Goal: Information Seeking & Learning: Check status

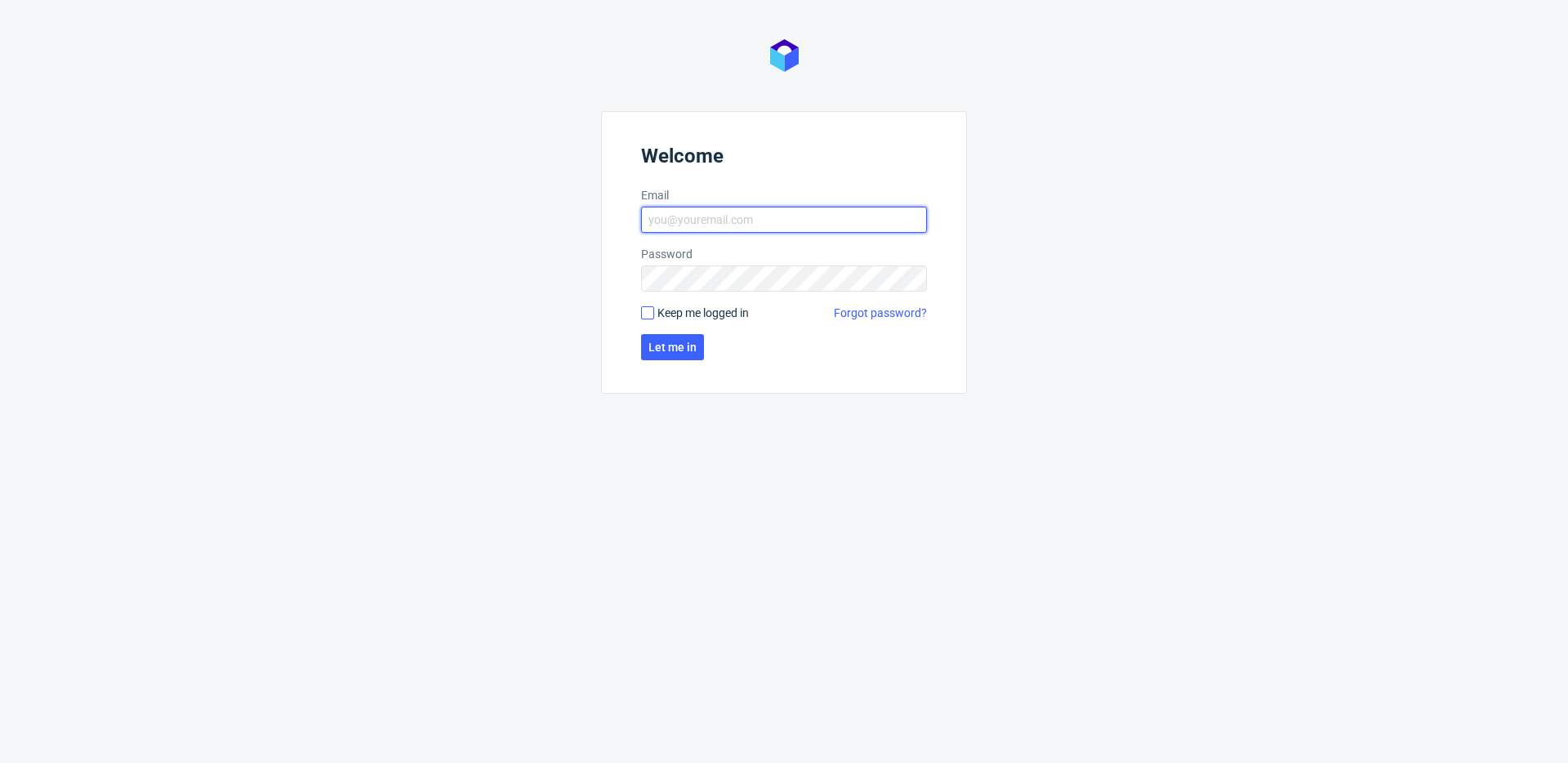
type input "bogna.krystian@packhelp.com"
click at [643, 313] on input "Keep me logged in" at bounding box center [648, 312] width 13 height 13
checkbox input "true"
click at [669, 342] on span "Let me in" at bounding box center [673, 346] width 49 height 11
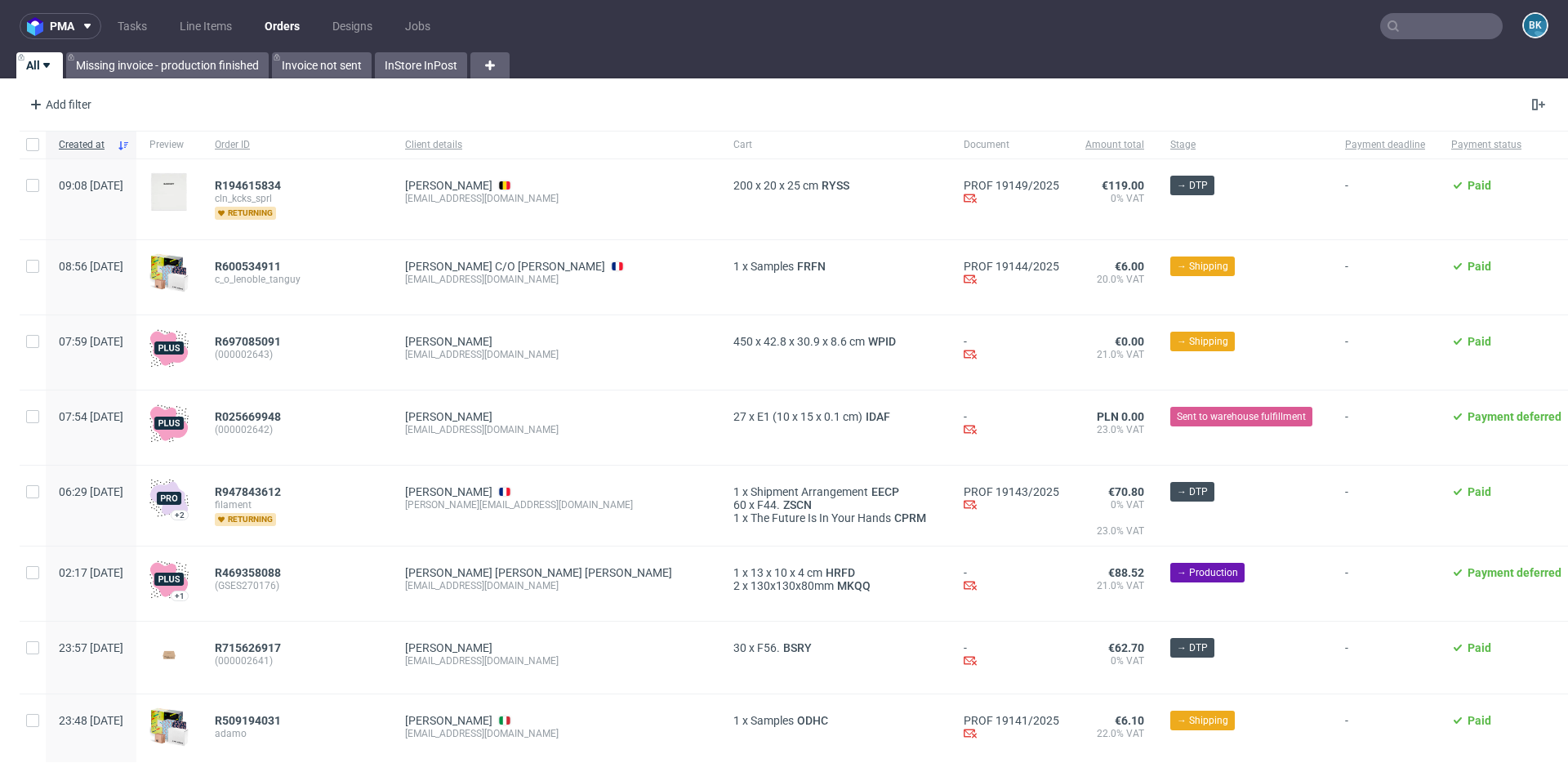
click at [1176, 27] on input "text" at bounding box center [1441, 26] width 122 height 26
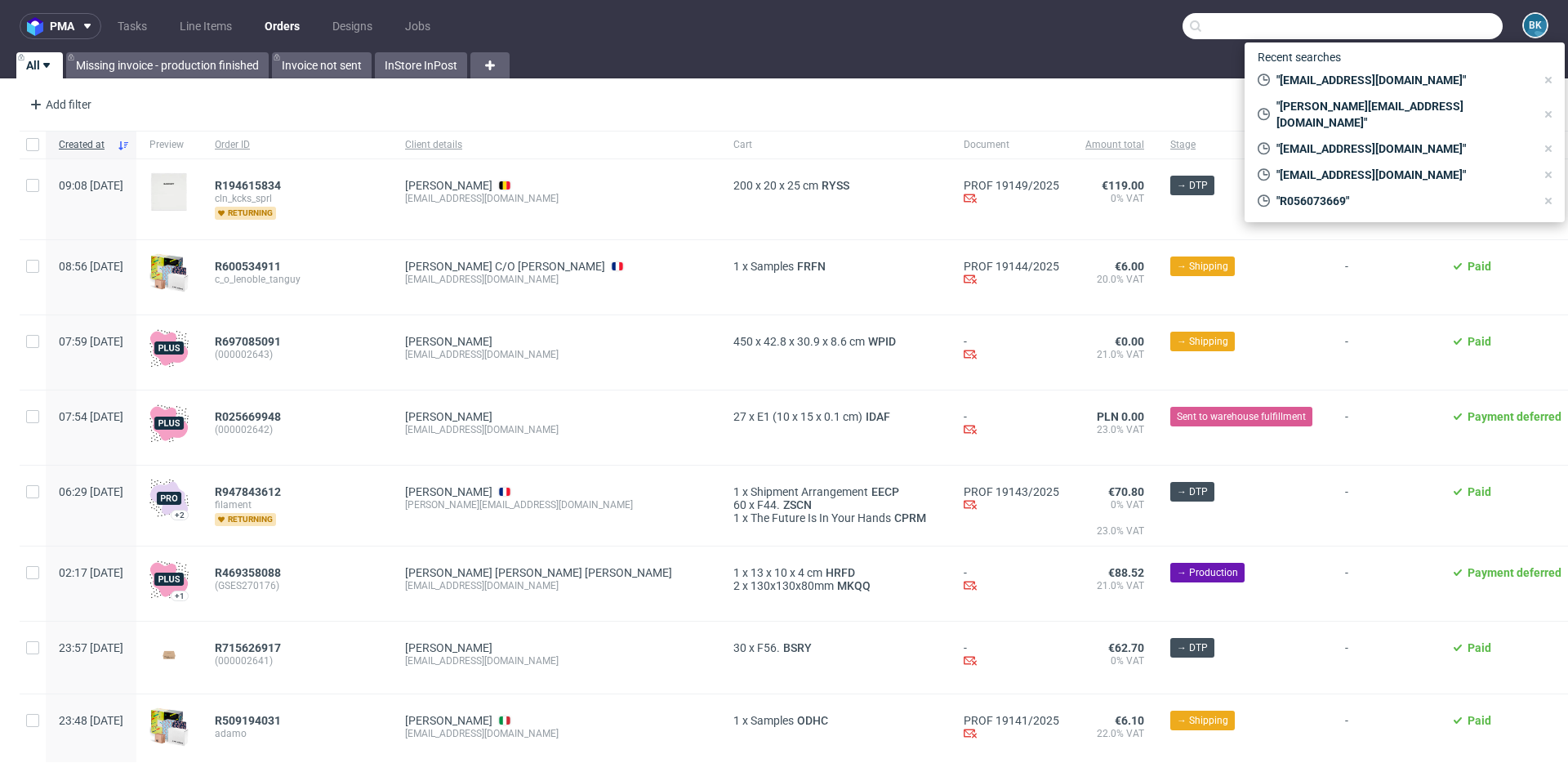
paste input "R093758834"
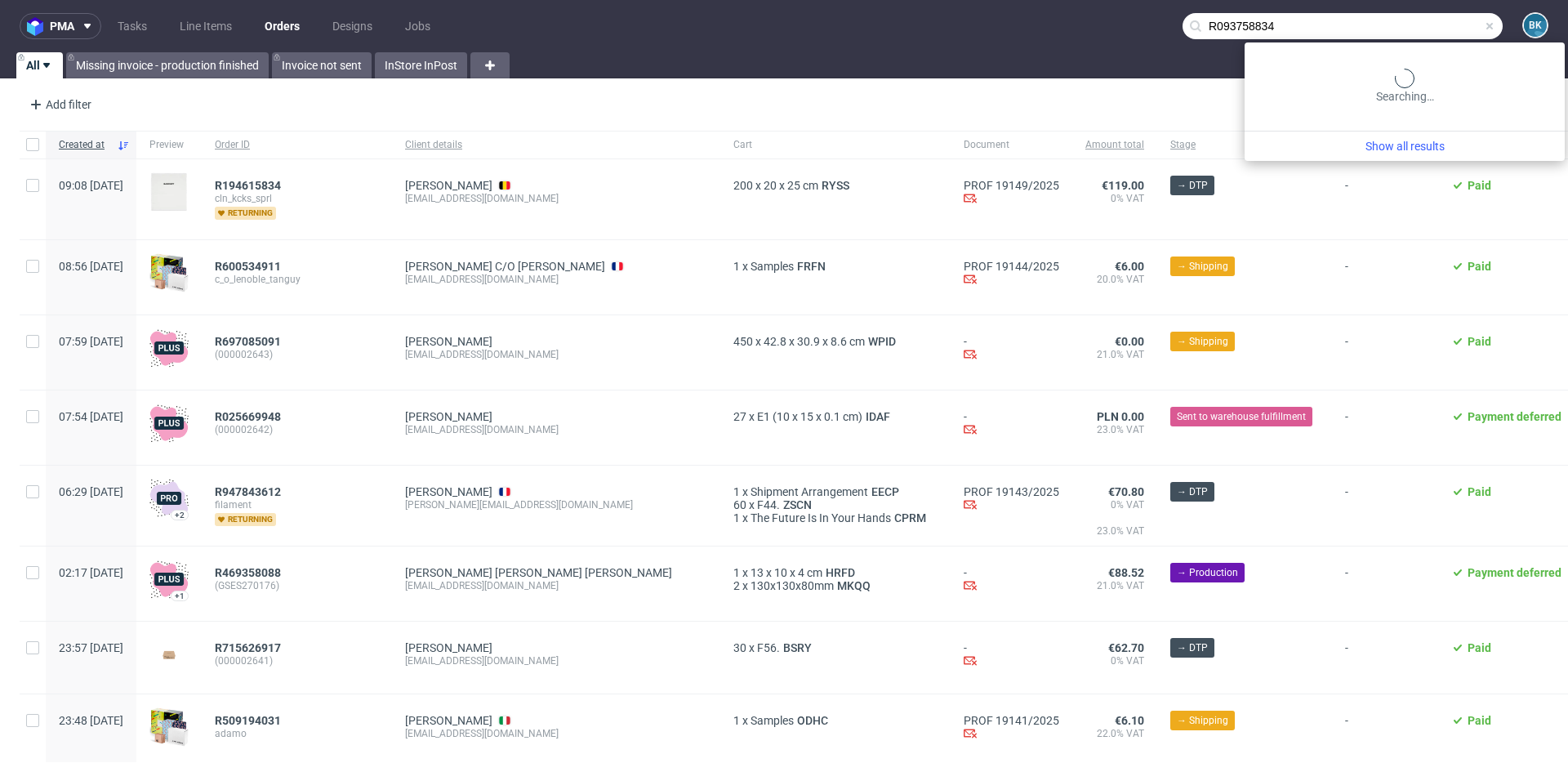
type input "R093758834"
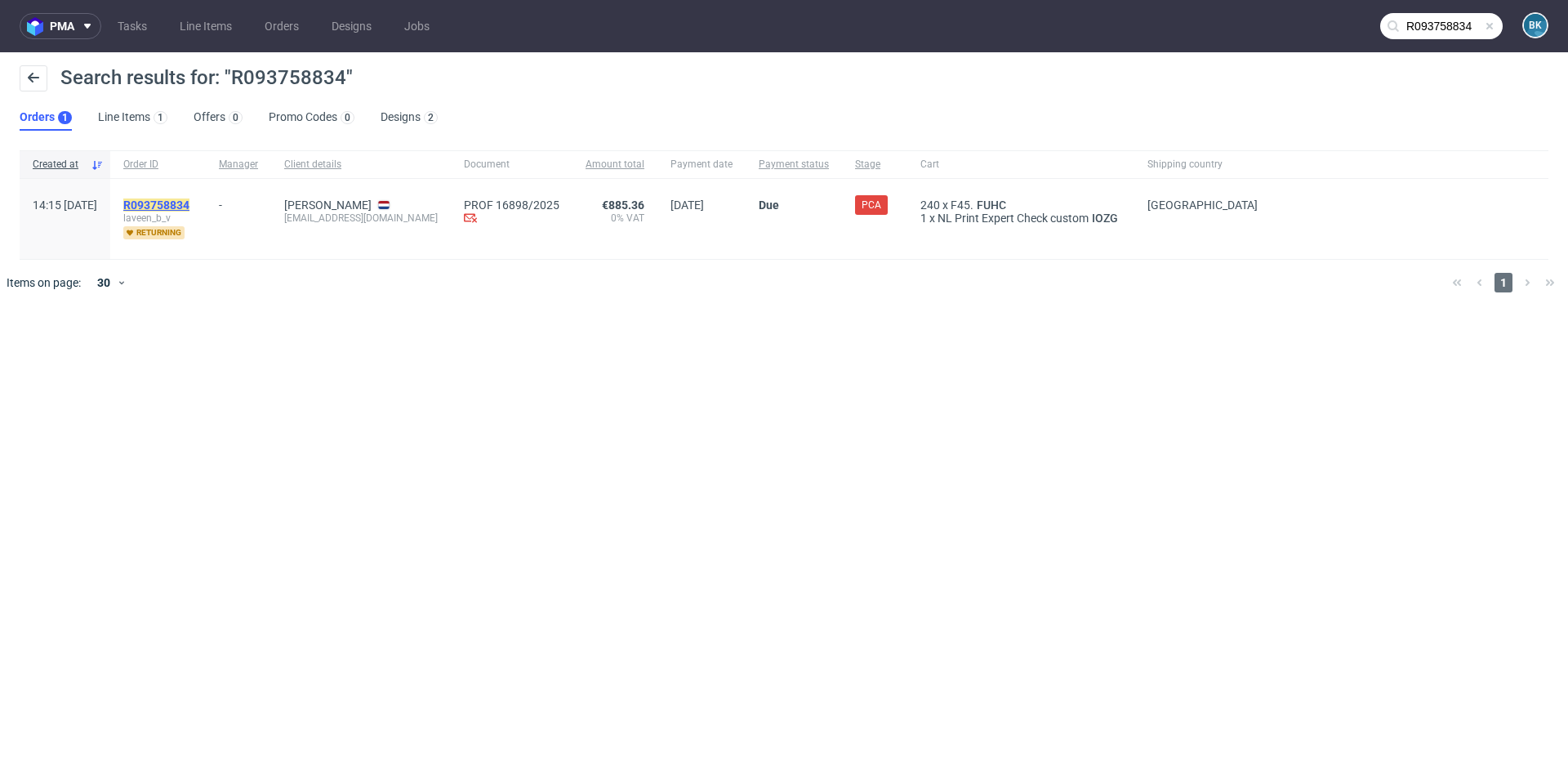
click at [189, 199] on mark "R093758834" at bounding box center [156, 205] width 66 height 13
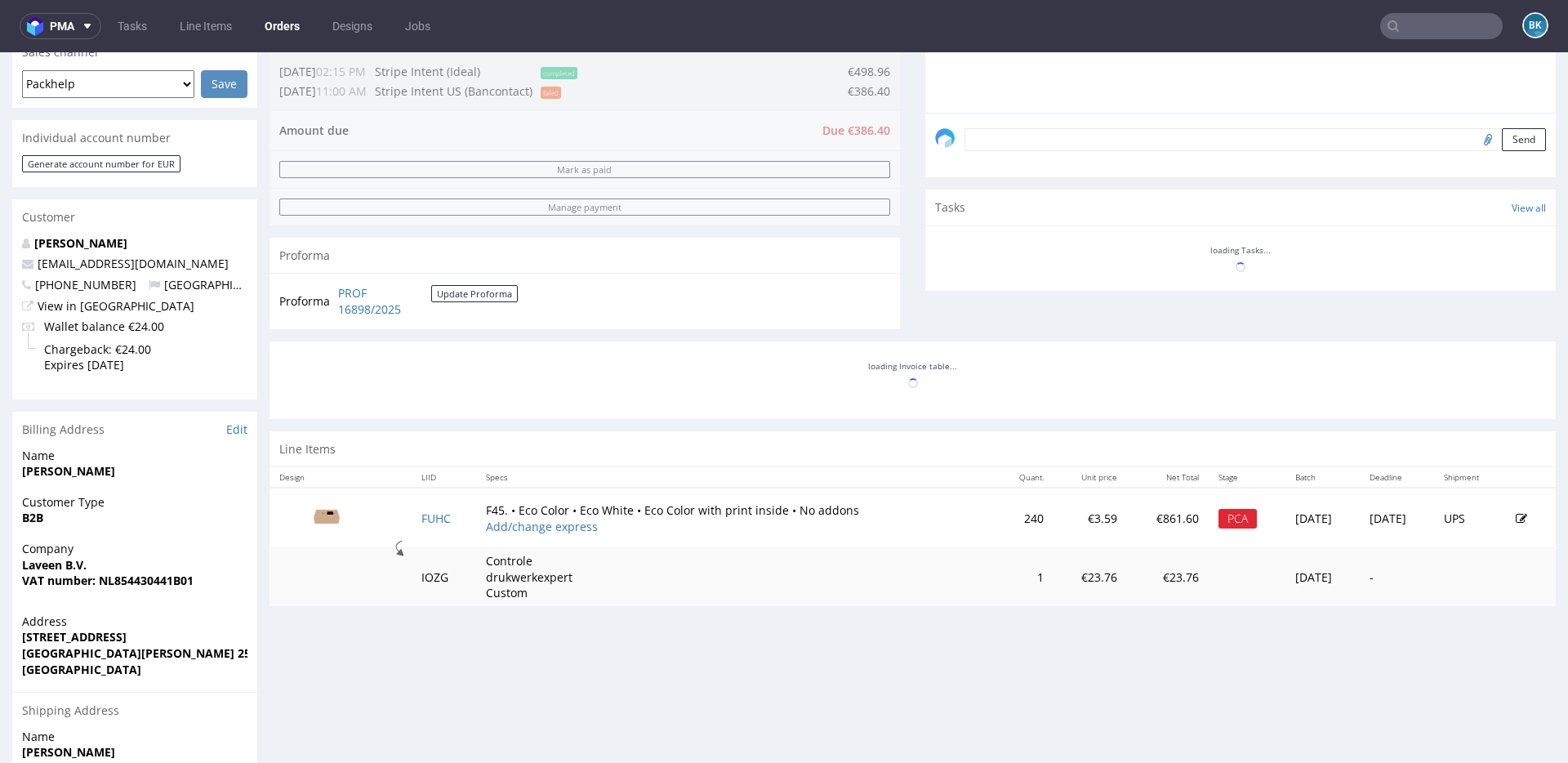
scroll to position [476, 0]
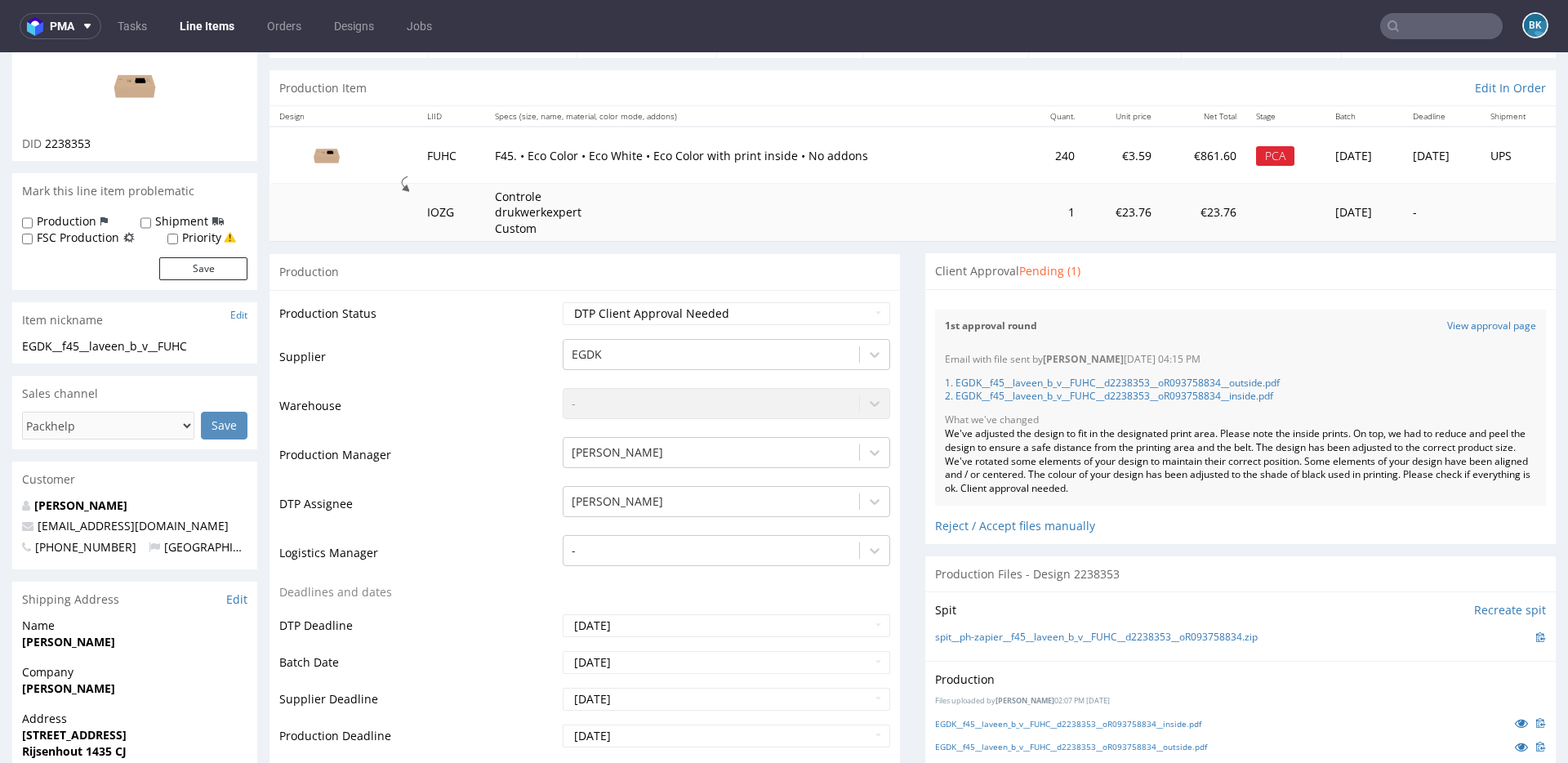
scroll to position [147, 0]
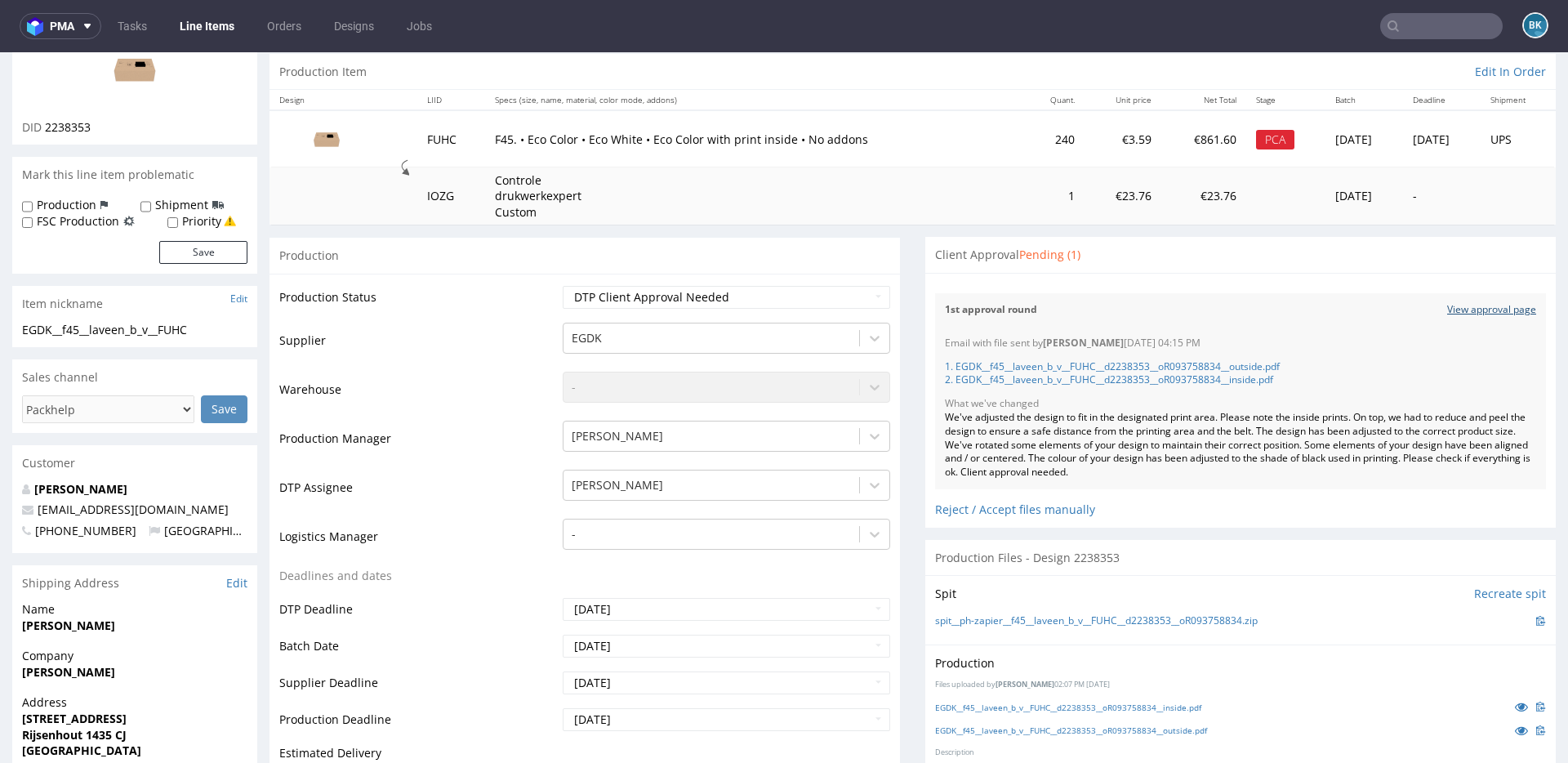
click at [1176, 312] on link "View approval page" at bounding box center [1492, 310] width 89 height 14
click at [1176, 25] on input "text" at bounding box center [1441, 26] width 122 height 26
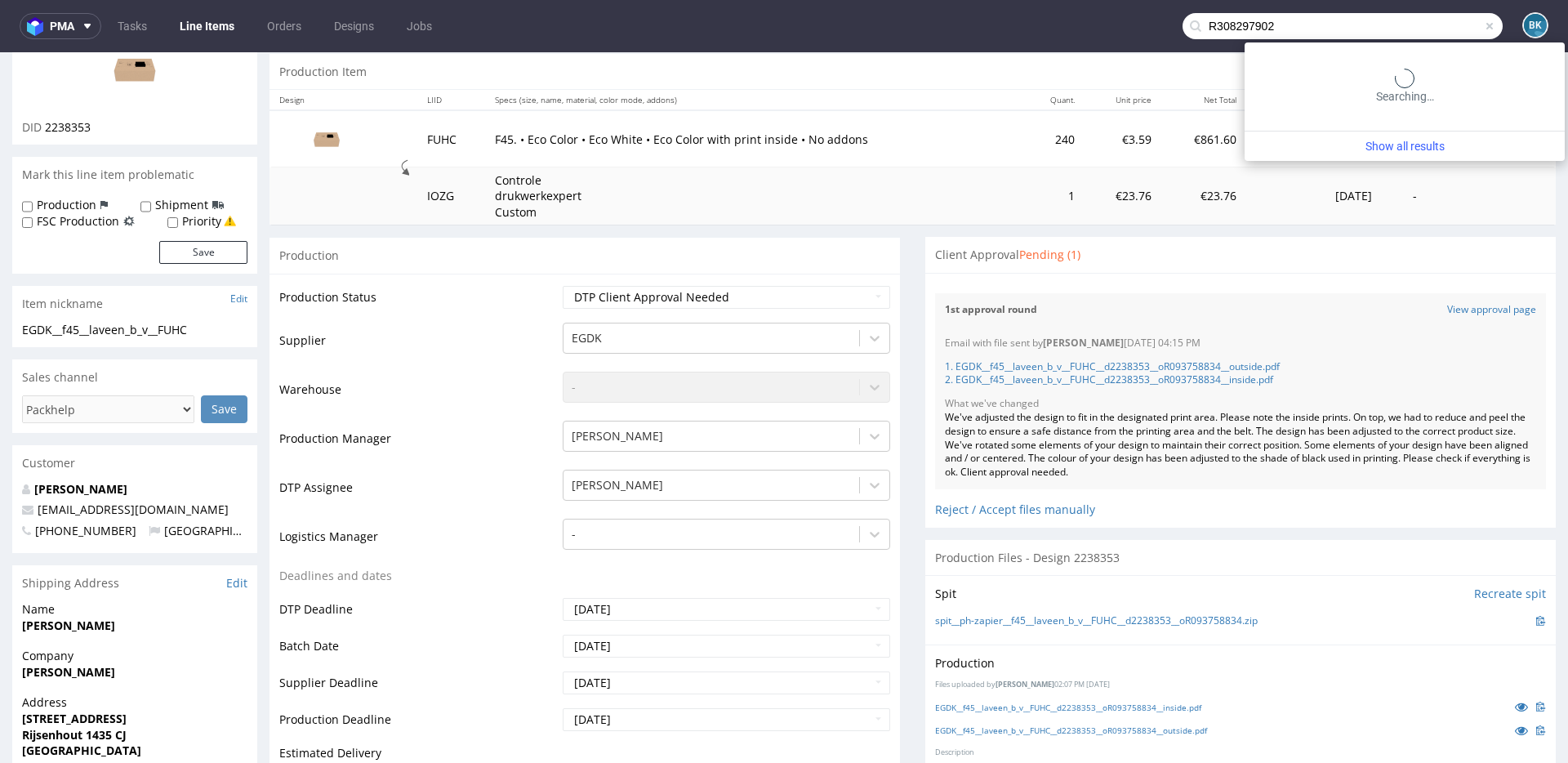
type input "R308297902"
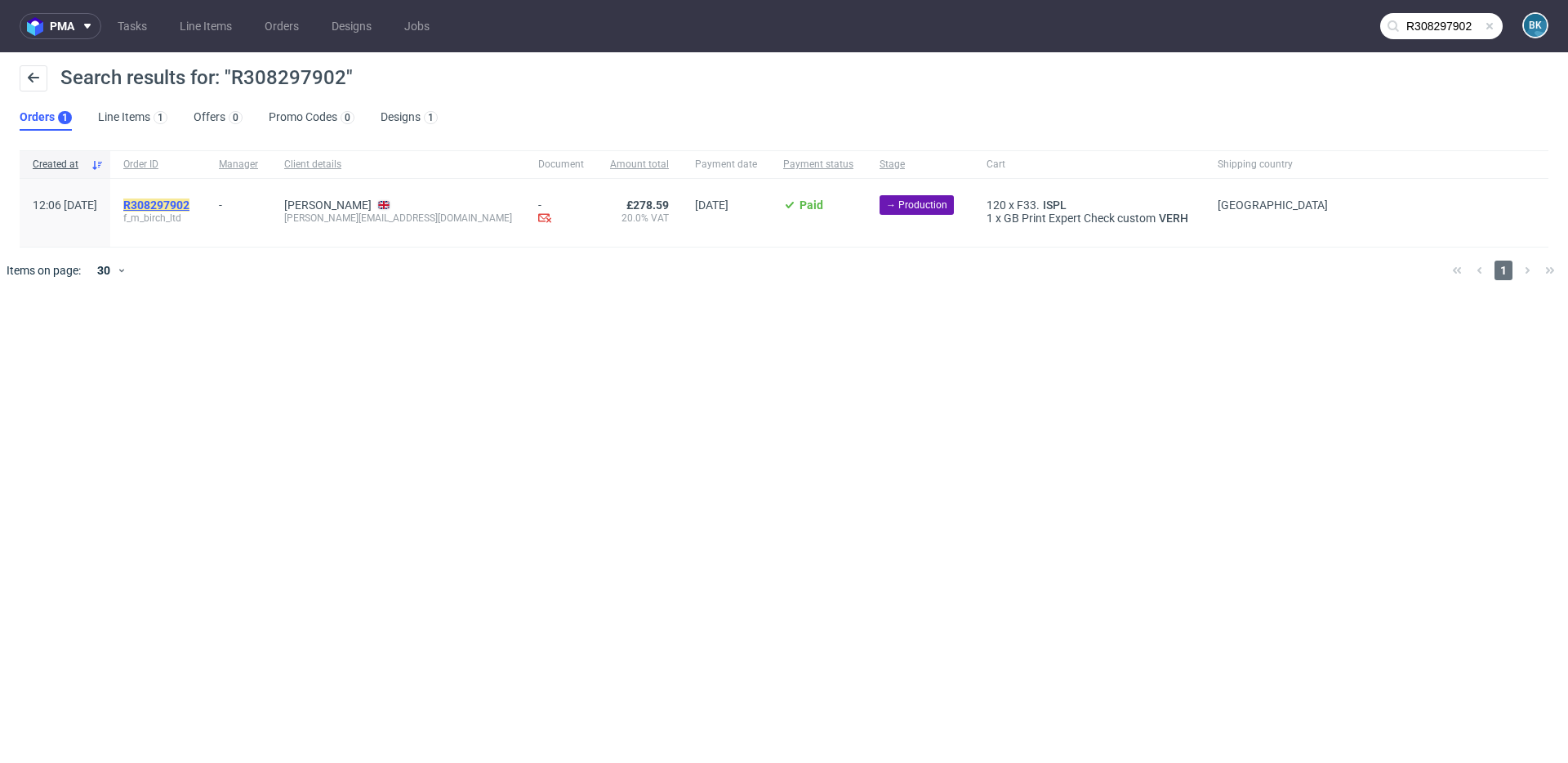
click at [189, 205] on mark "R308297902" at bounding box center [156, 205] width 66 height 13
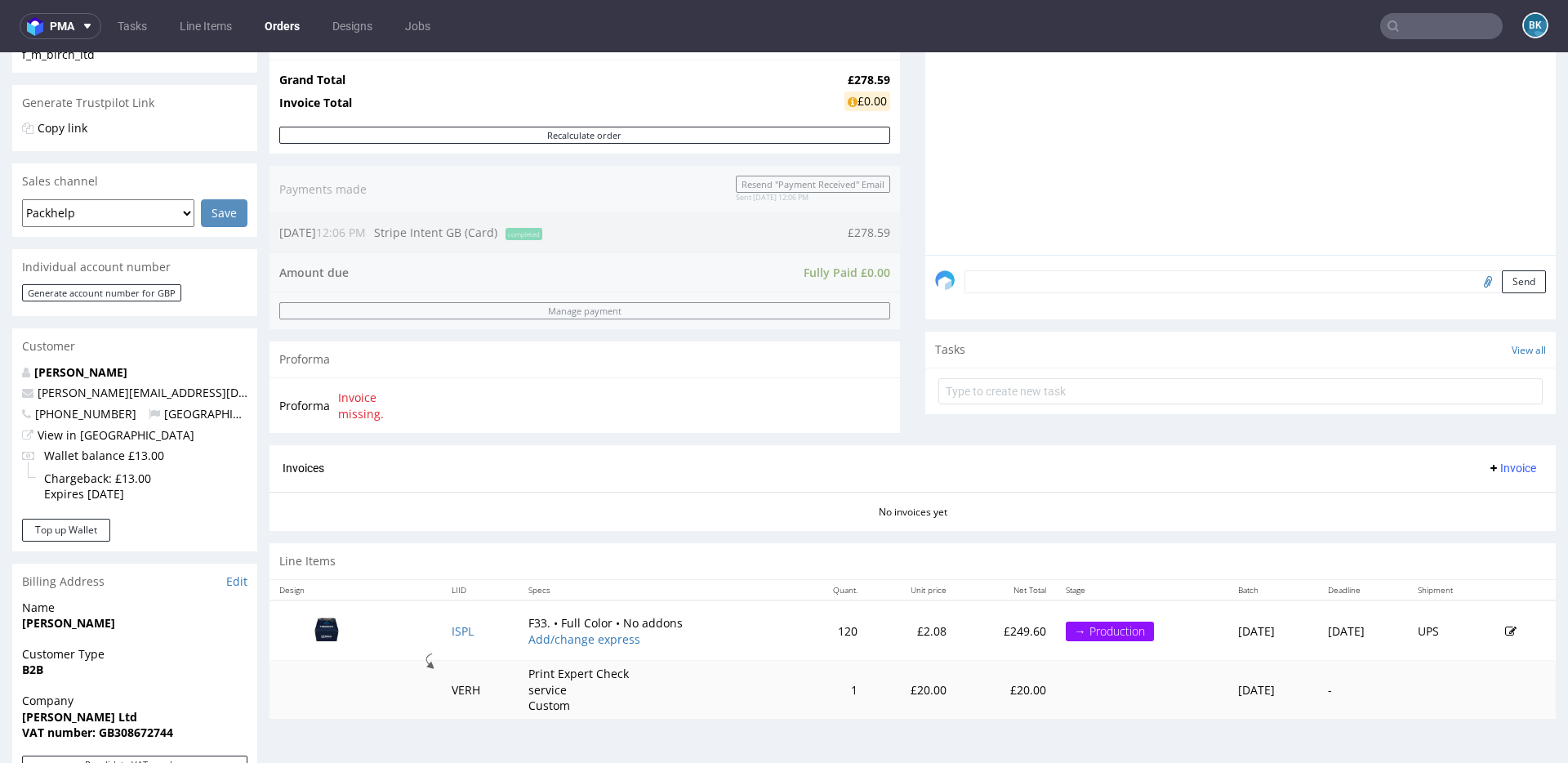
scroll to position [575, 0]
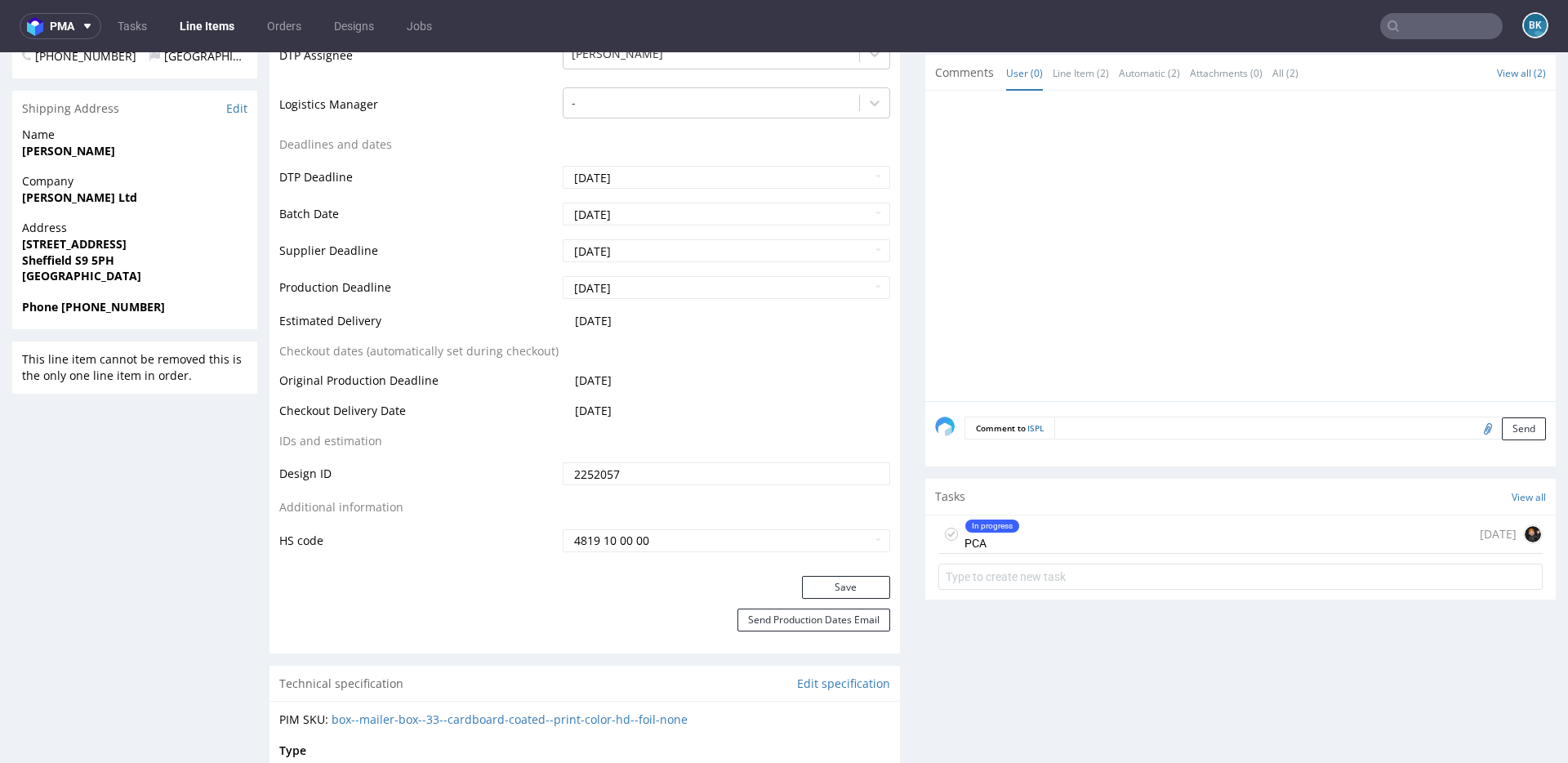
scroll to position [625, 0]
click at [1093, 530] on div "In progress PCA 8 days ago" at bounding box center [1241, 531] width 604 height 38
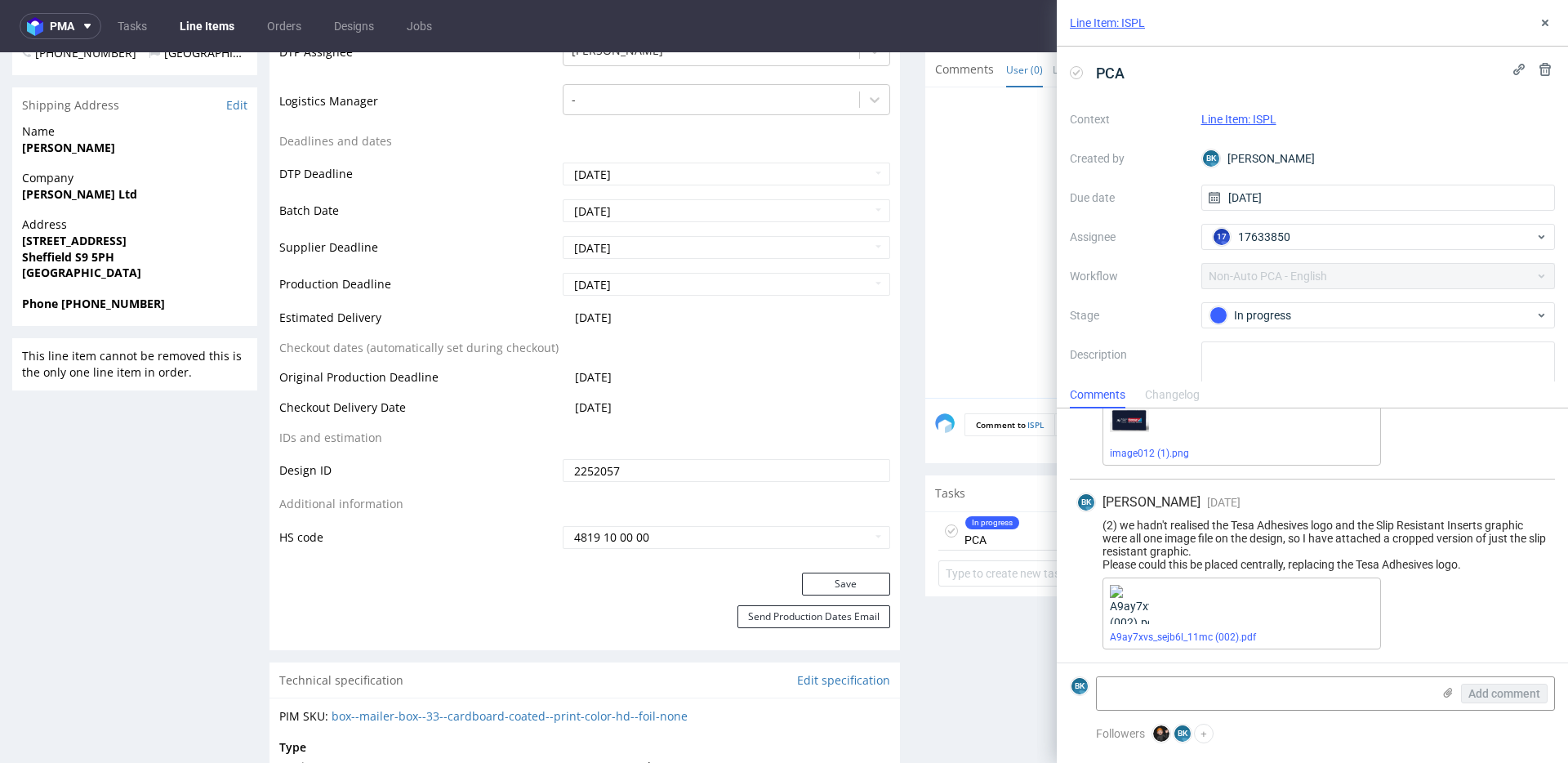
scroll to position [139, 0]
click at [1176, 23] on button at bounding box center [1545, 23] width 20 height 20
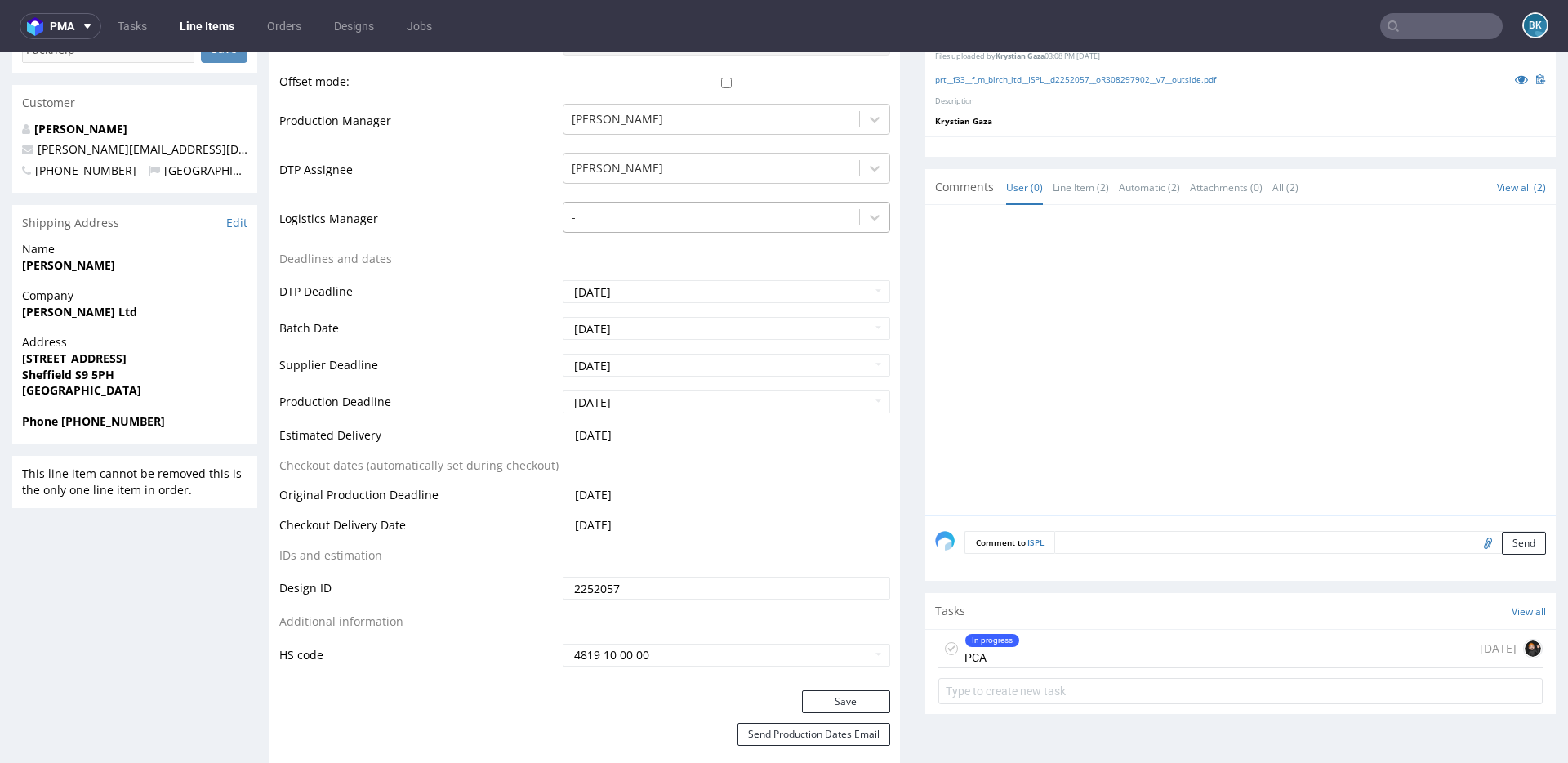
scroll to position [512, 0]
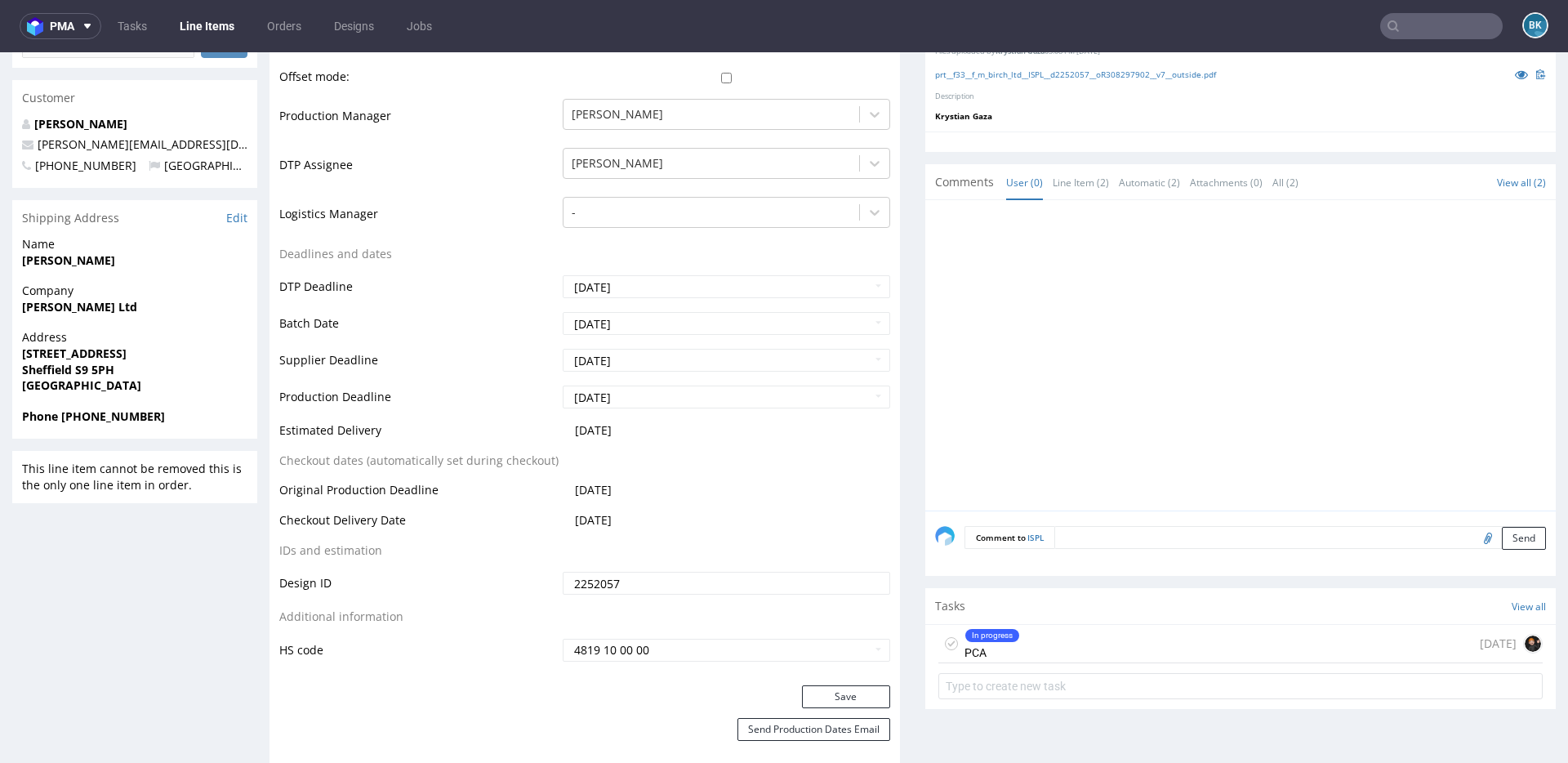
click at [1176, 21] on input "text" at bounding box center [1441, 26] width 122 height 26
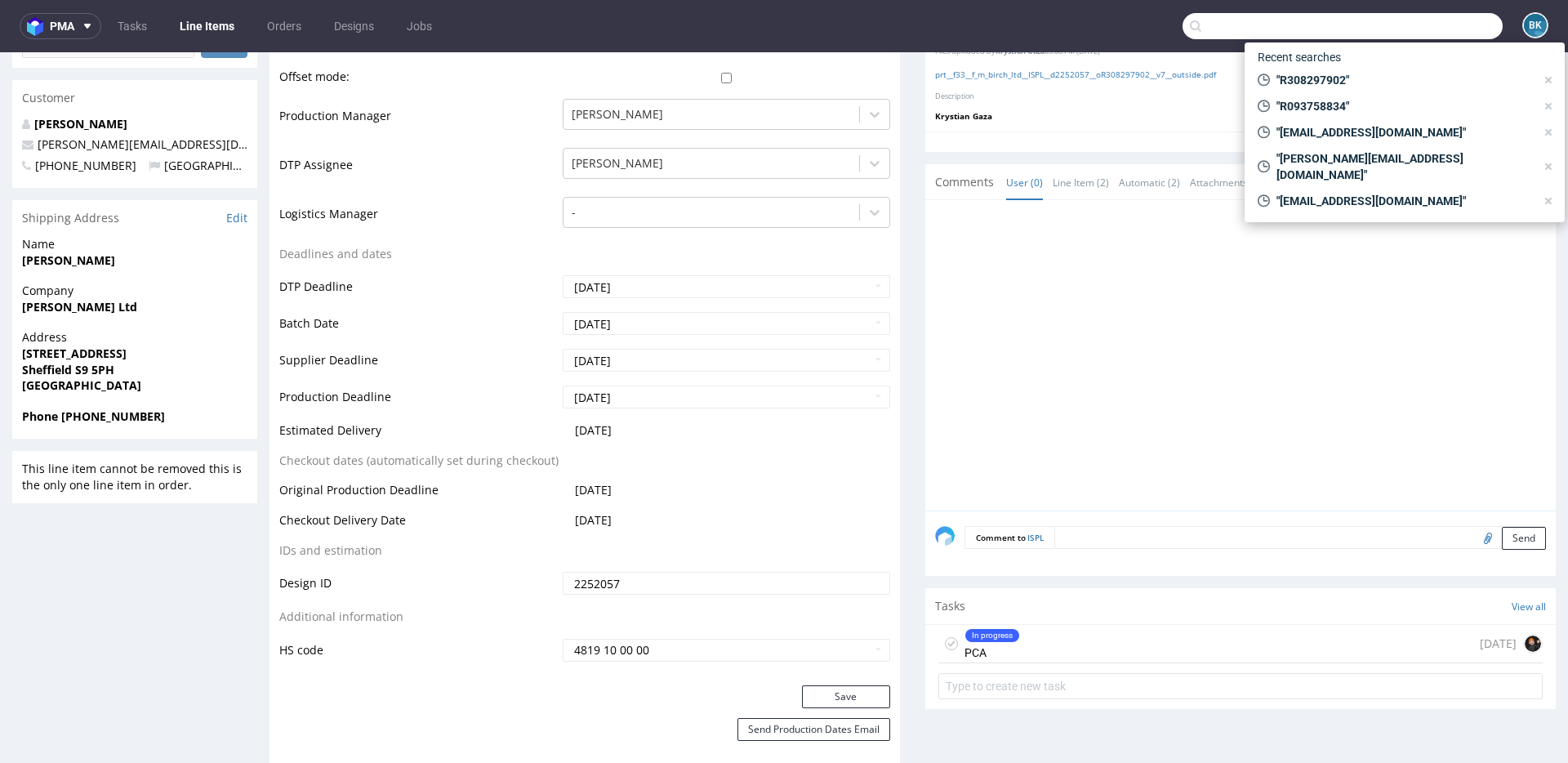
paste input "R803152946"
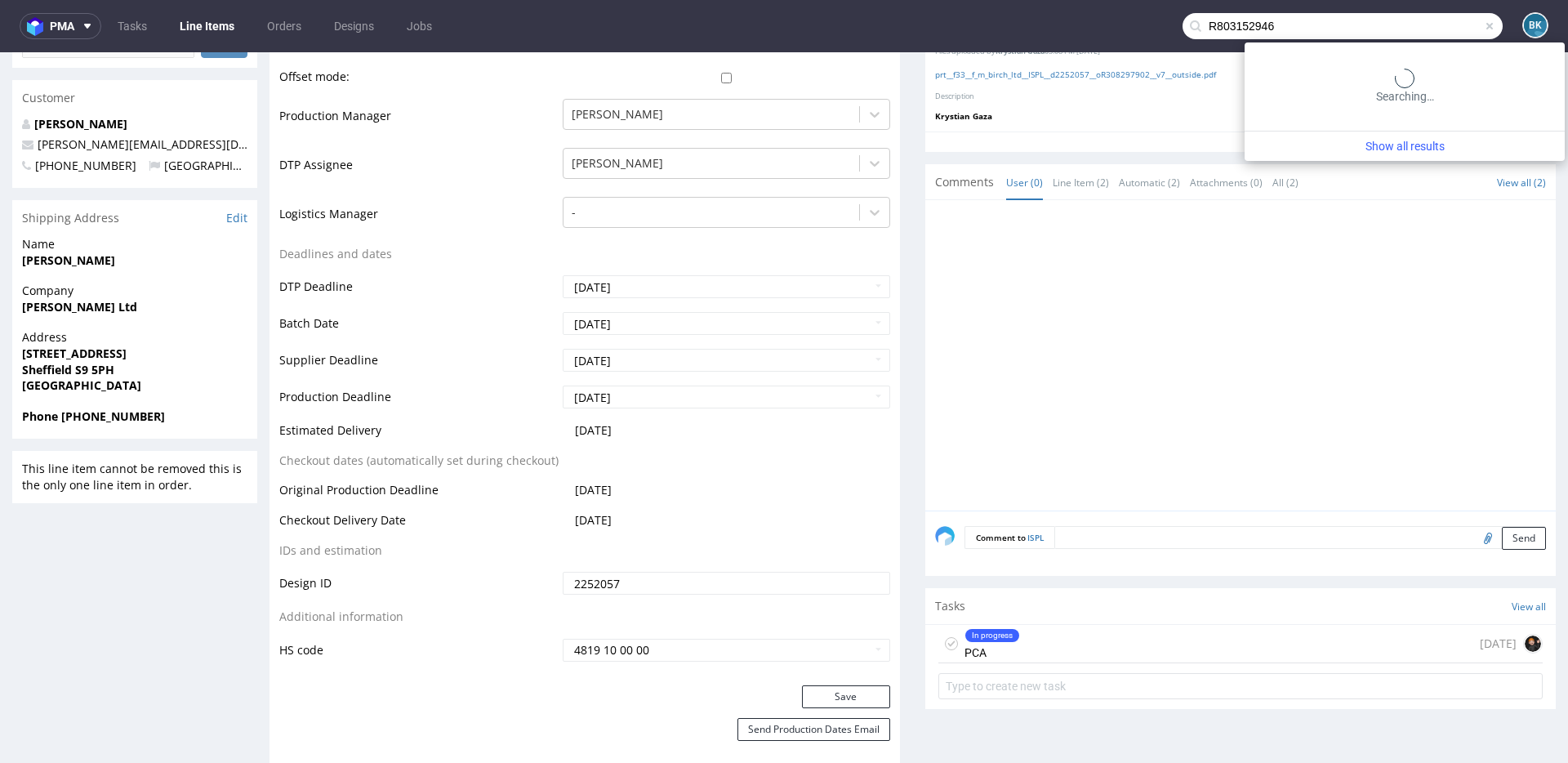
type input "R803152946"
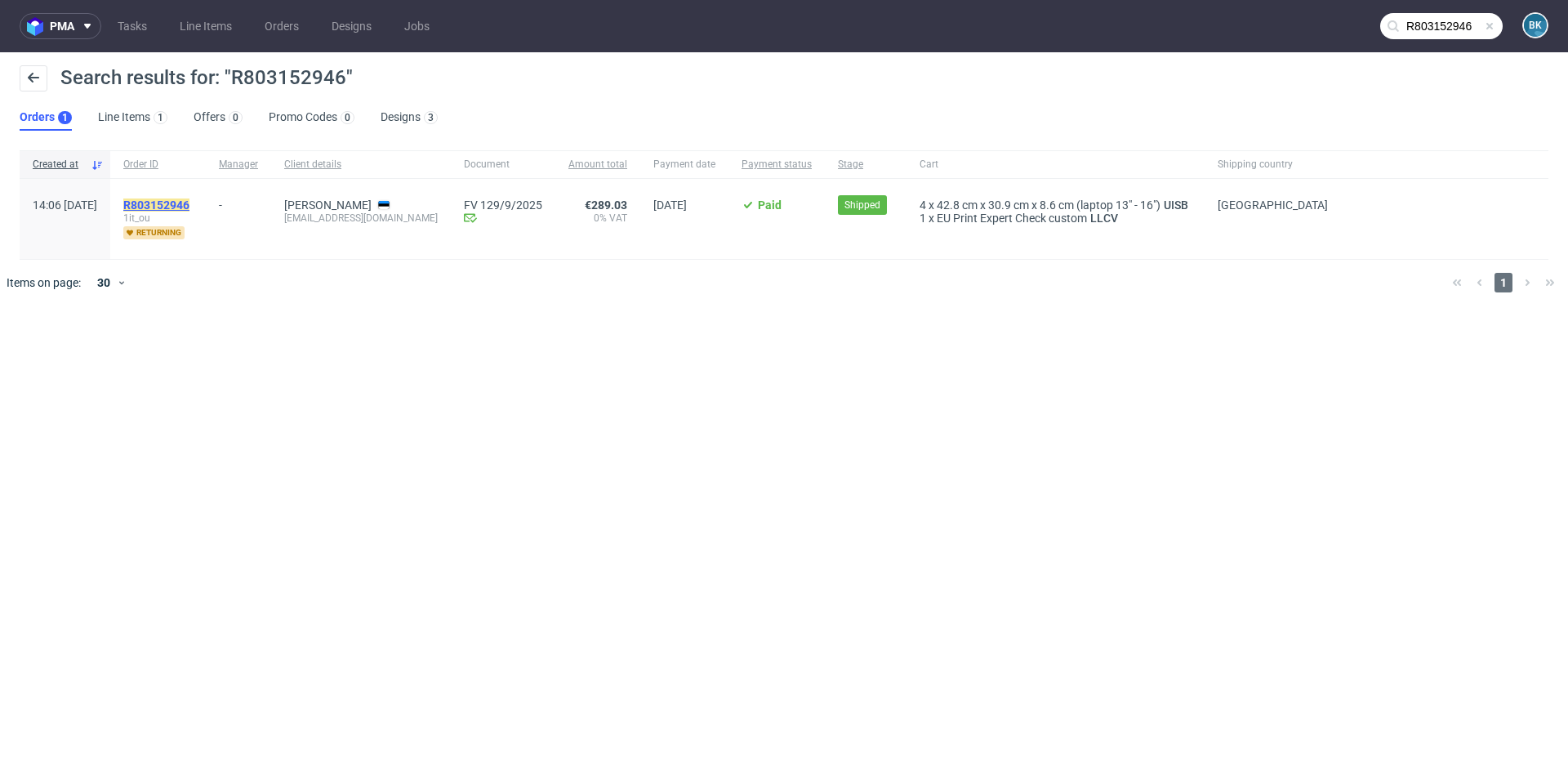
click at [189, 202] on mark "R803152946" at bounding box center [156, 205] width 66 height 13
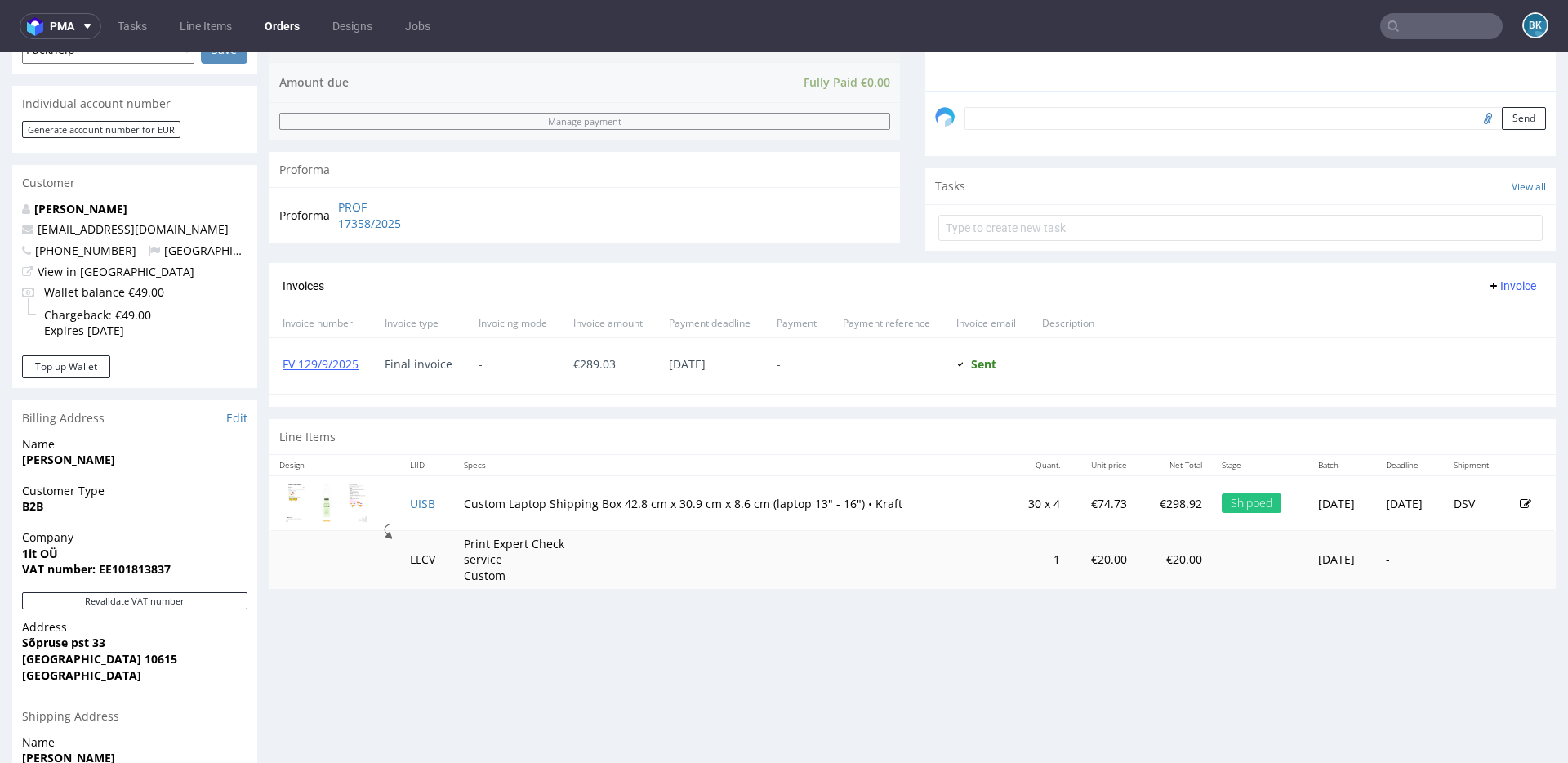
scroll to position [664, 0]
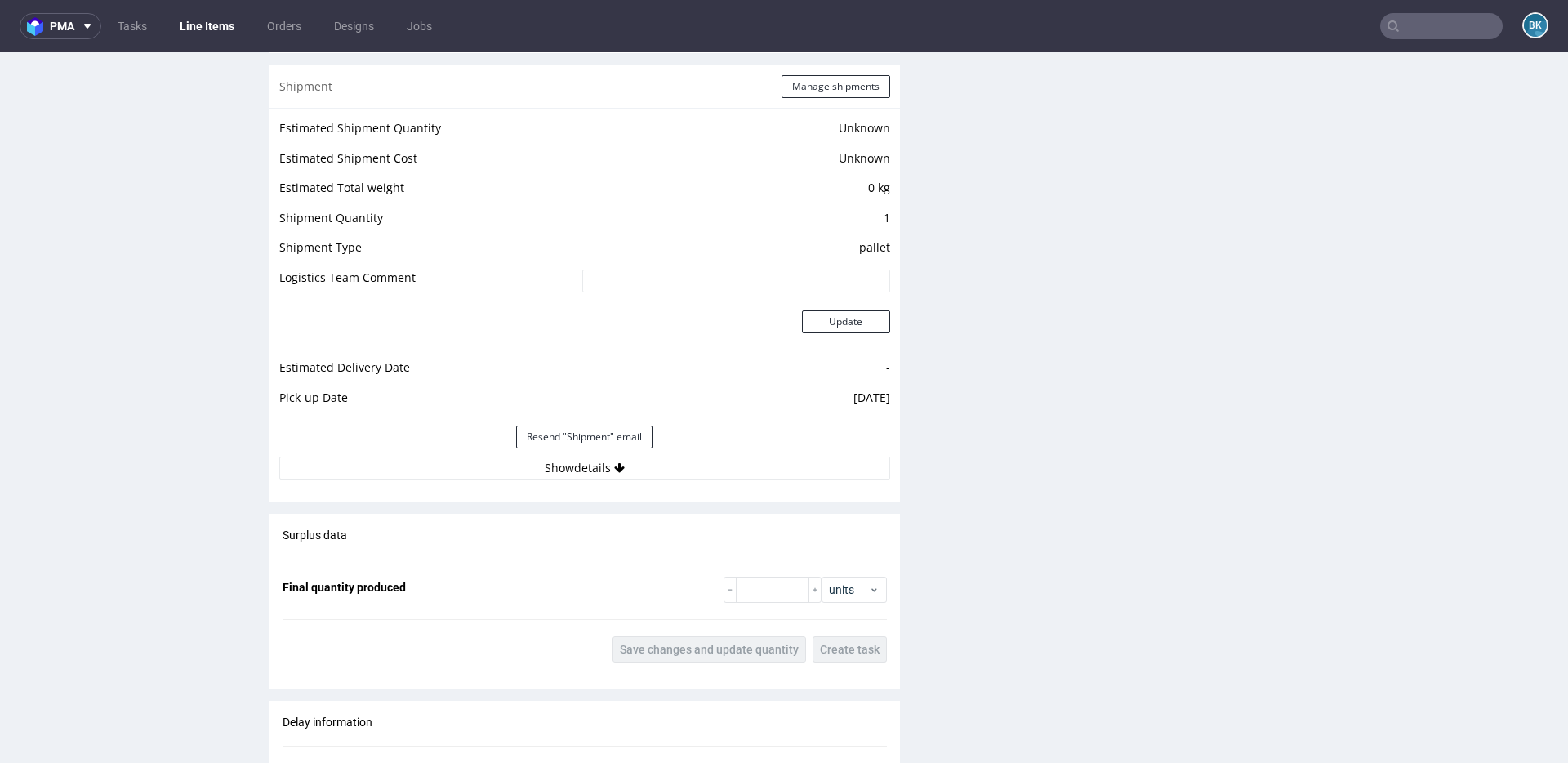
scroll to position [1380, 0]
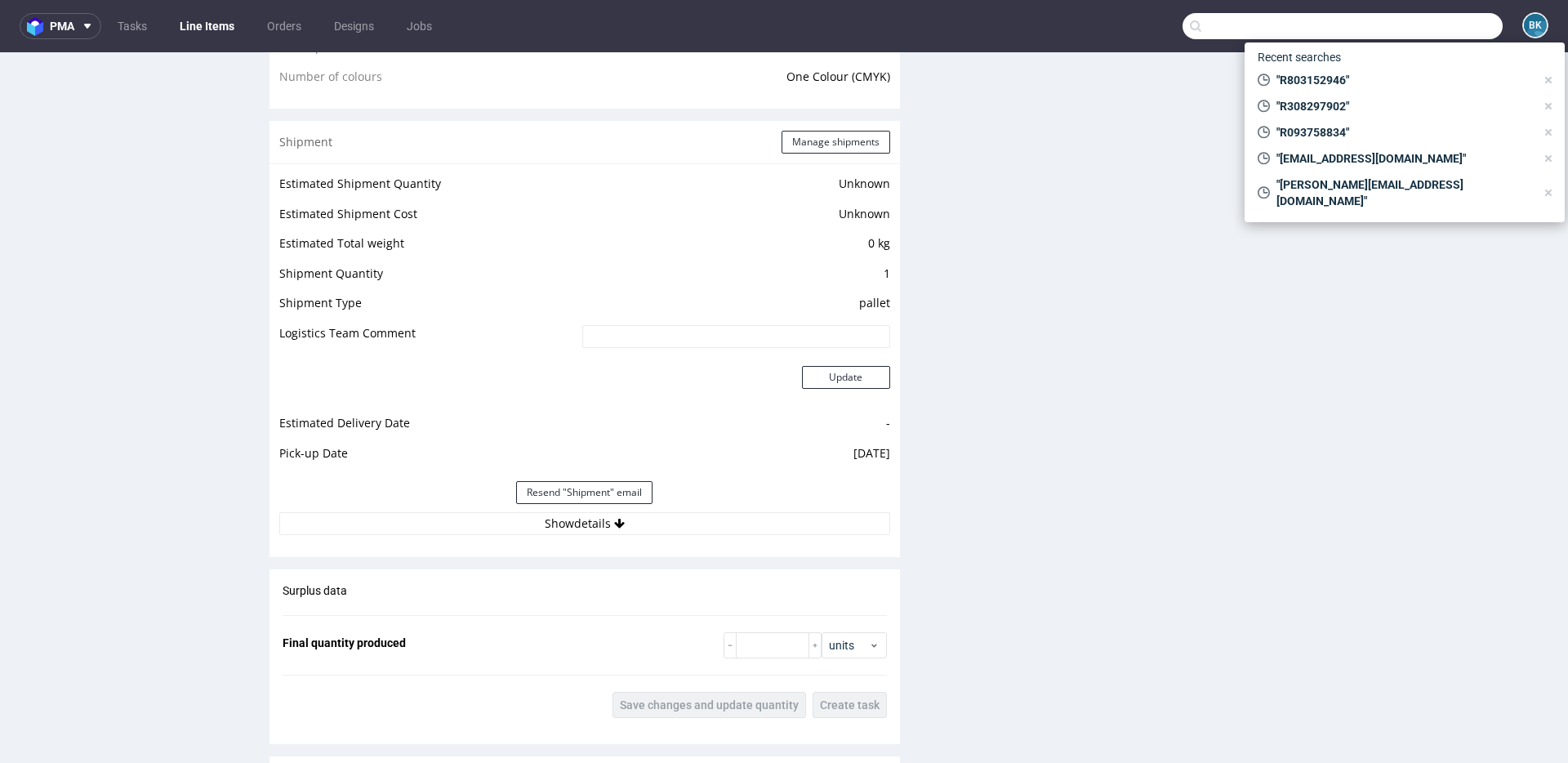
click at [1176, 24] on input "text" at bounding box center [1342, 26] width 320 height 26
paste input "neil@13creativity.com"
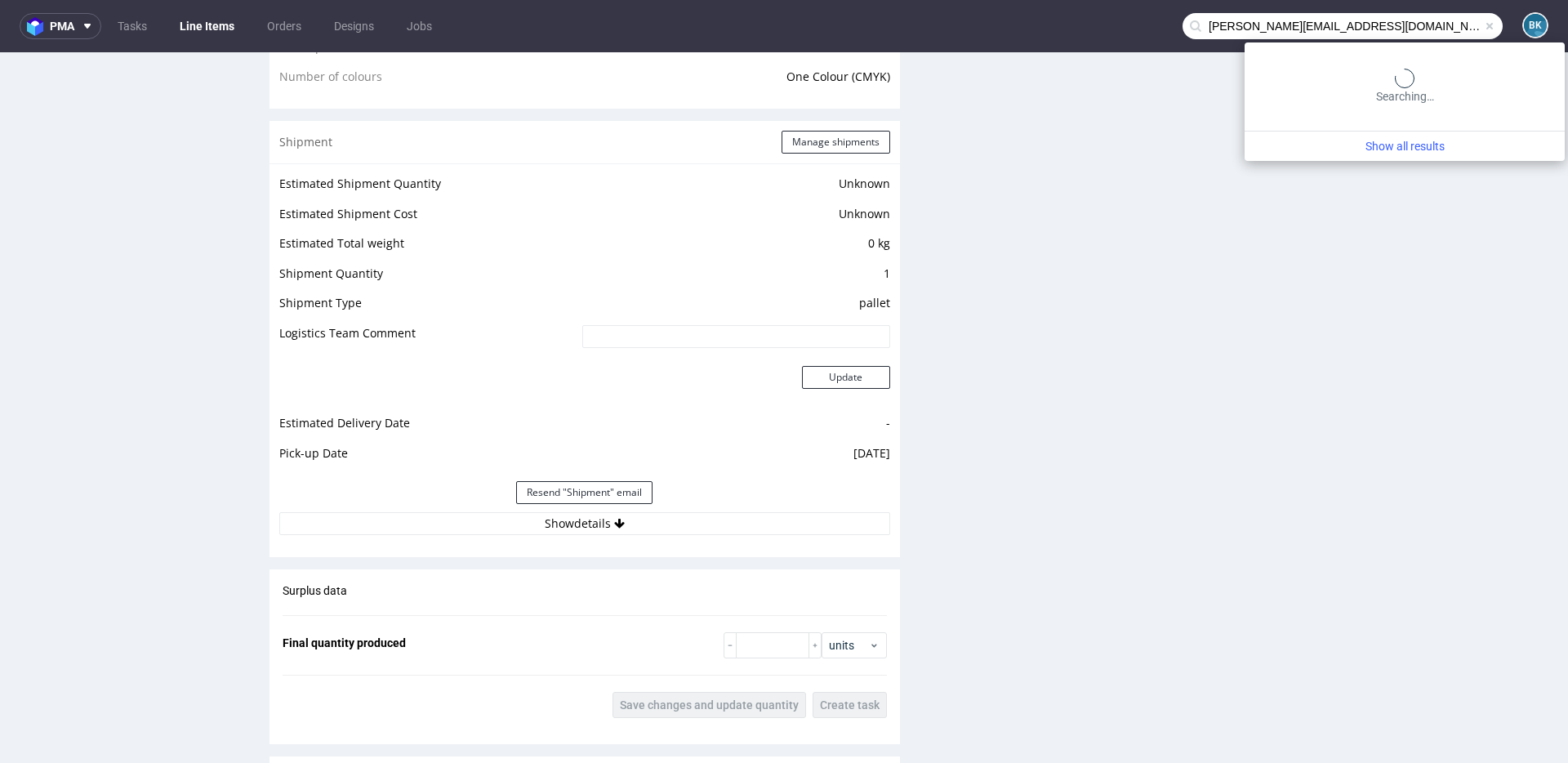
type input "neil@13creativity.com"
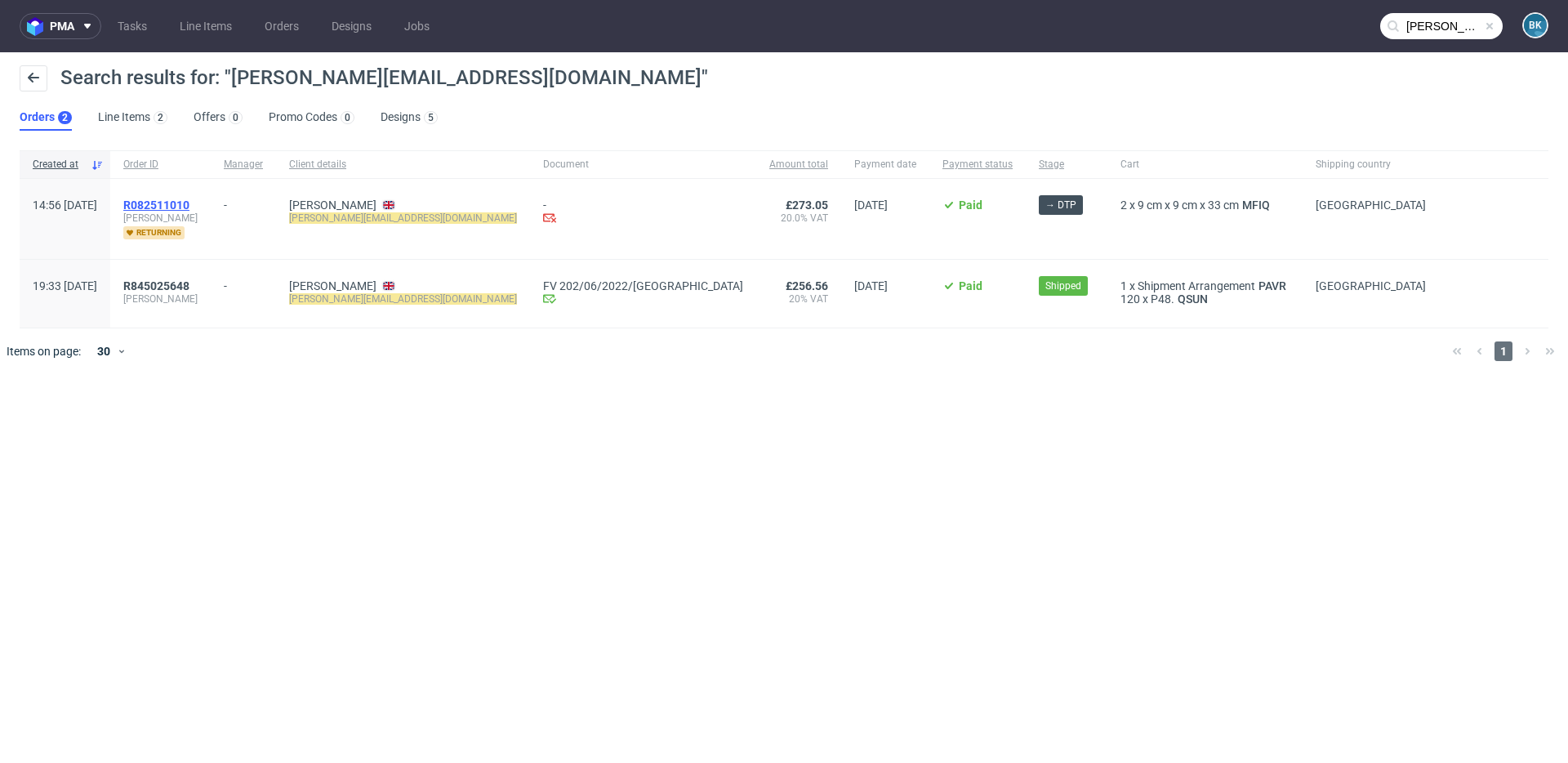
click at [189, 204] on span "R082511010" at bounding box center [156, 205] width 66 height 13
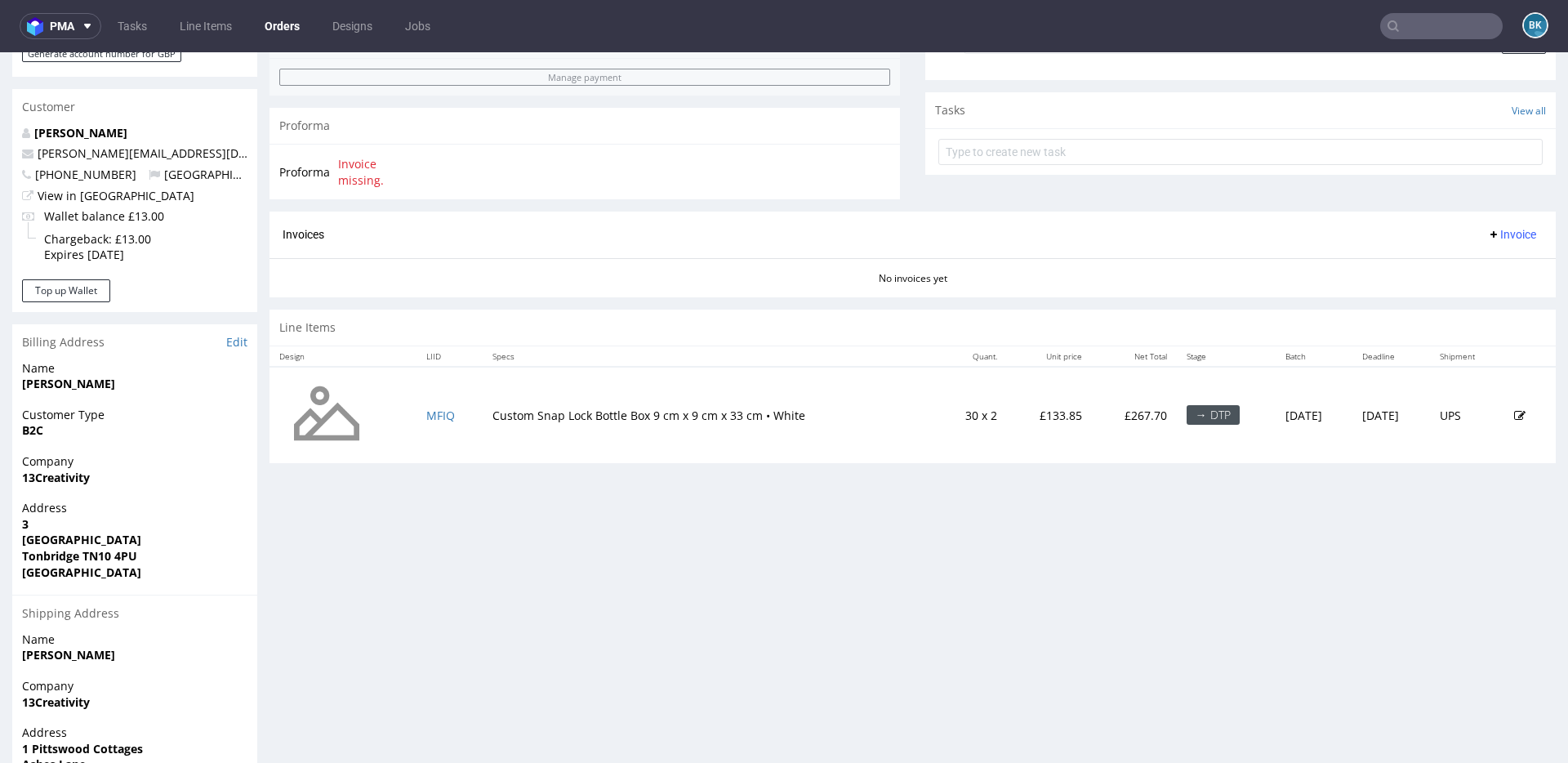
scroll to position [567, 0]
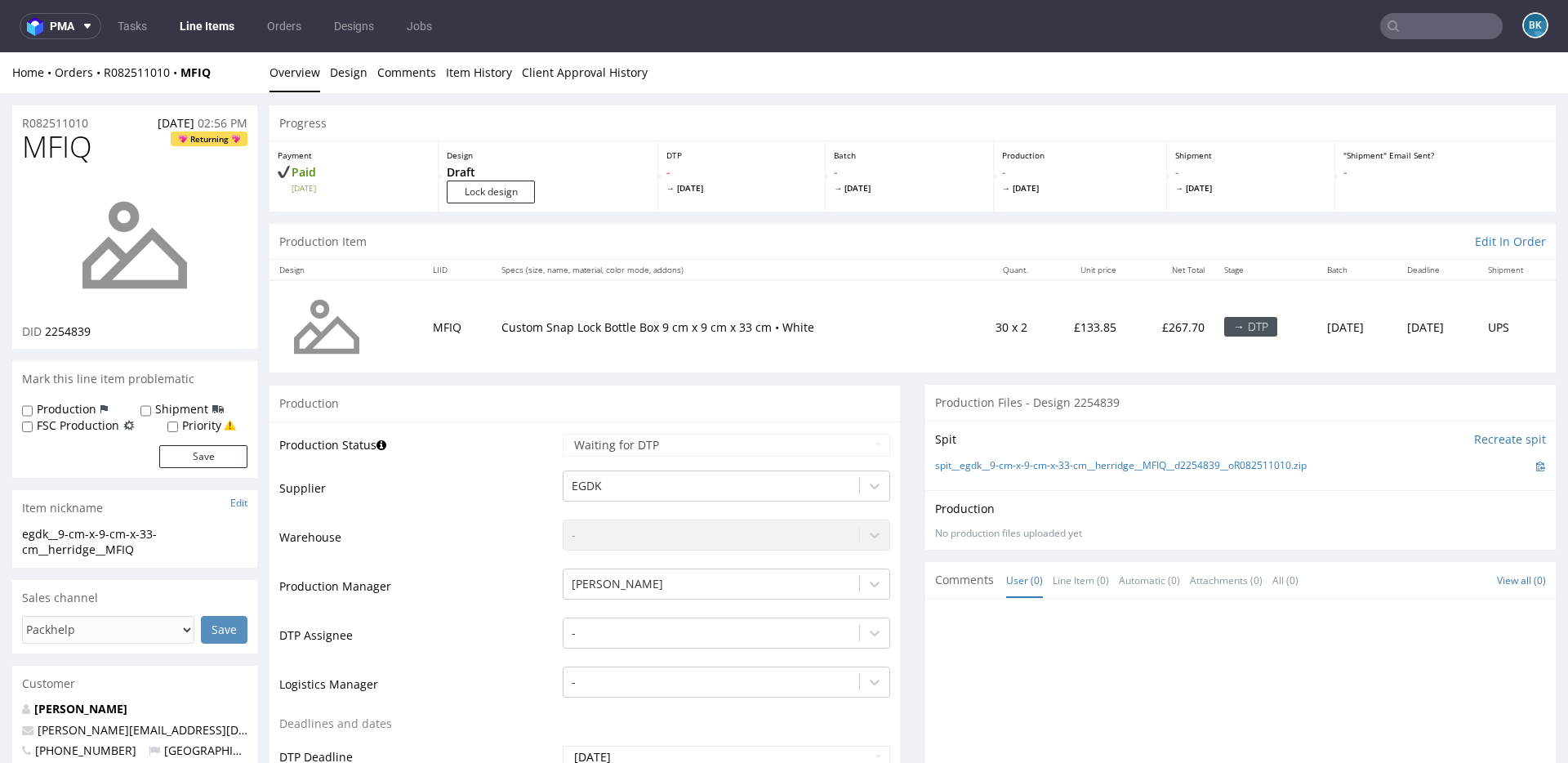
click at [1176, 23] on input "text" at bounding box center [1441, 26] width 122 height 26
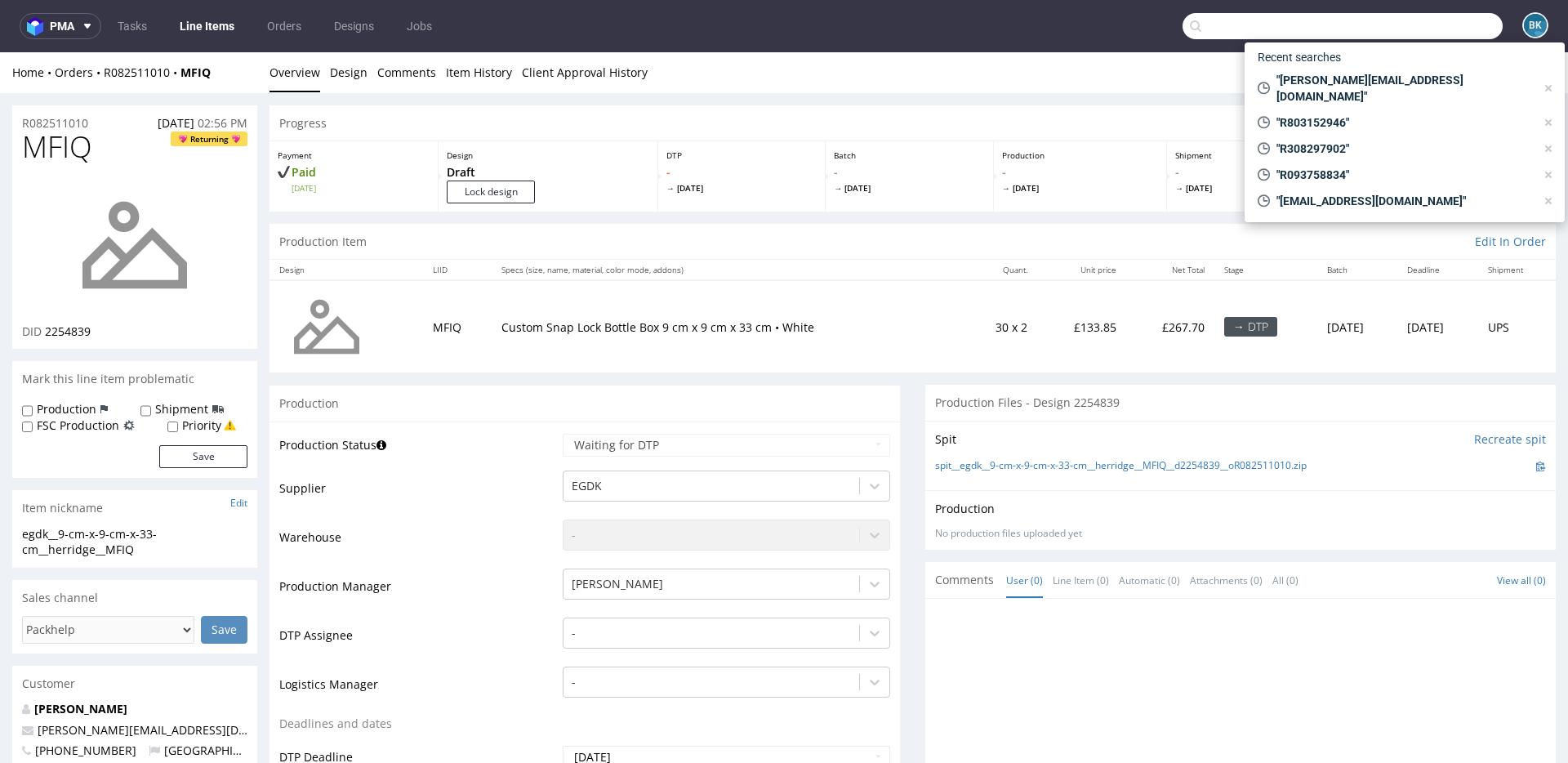
paste input "sklep@teasome.pl"
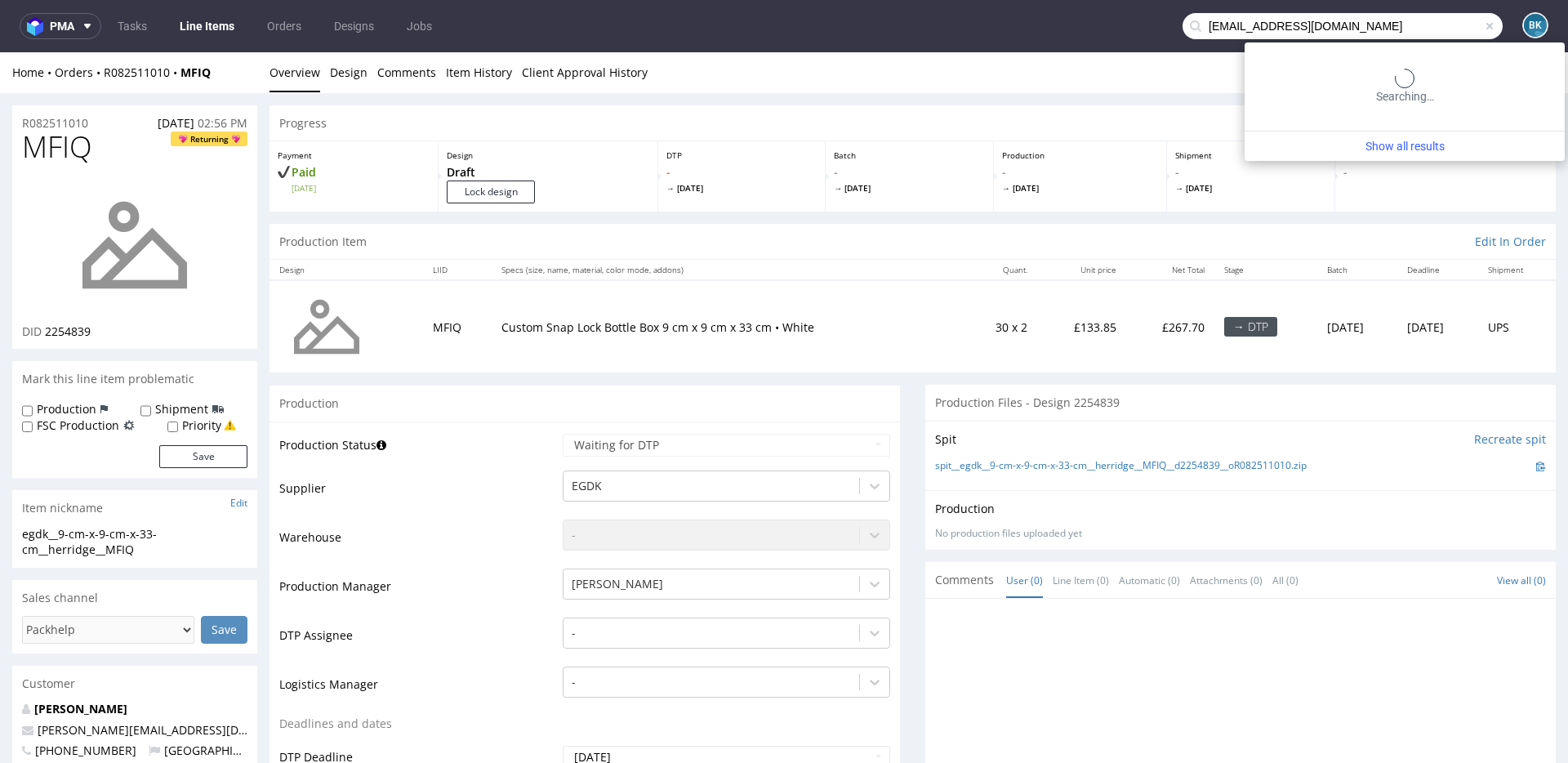
type input "sklep@teasome.pl"
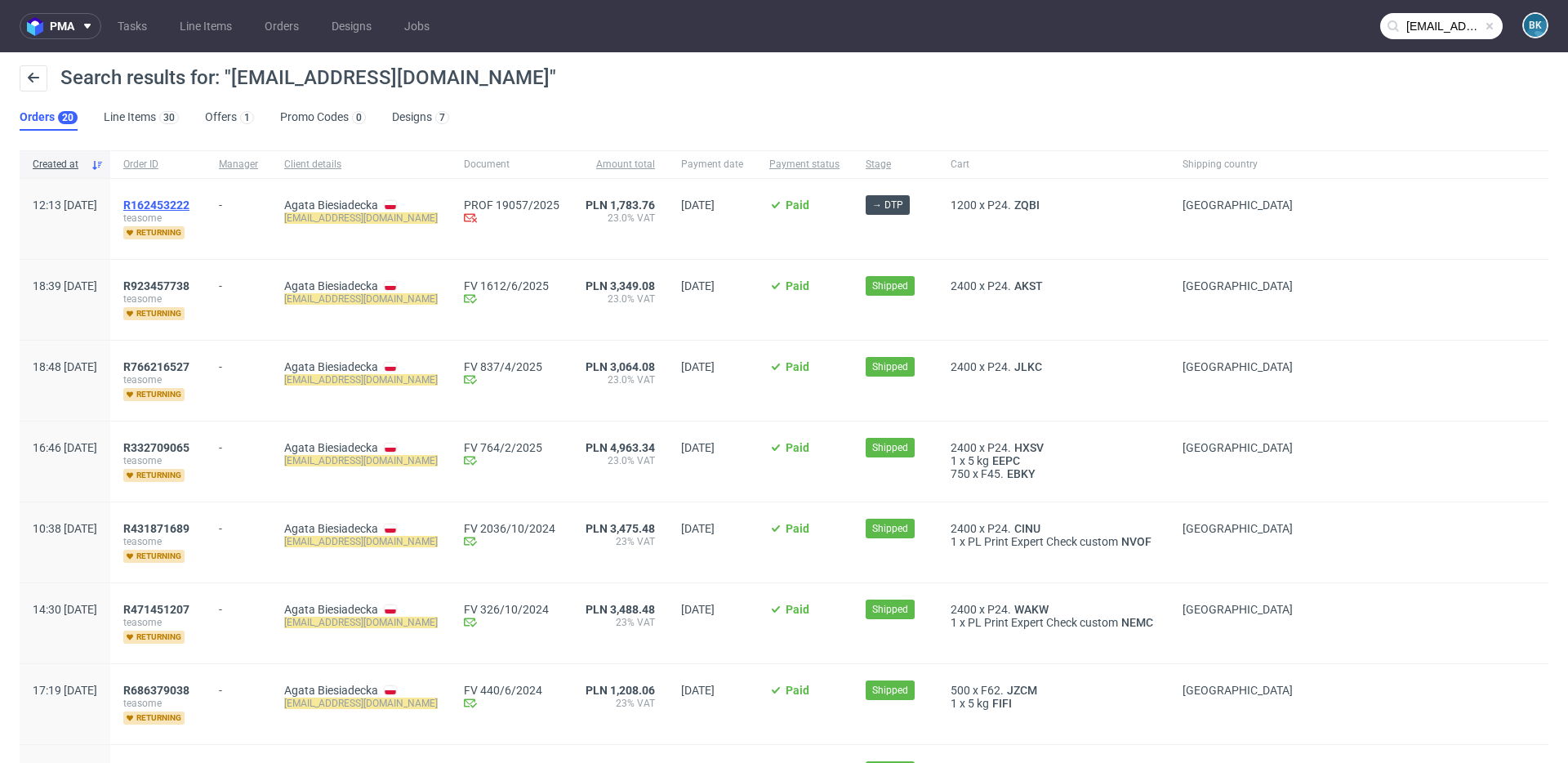
click at [189, 204] on span "R162453222" at bounding box center [156, 205] width 66 height 13
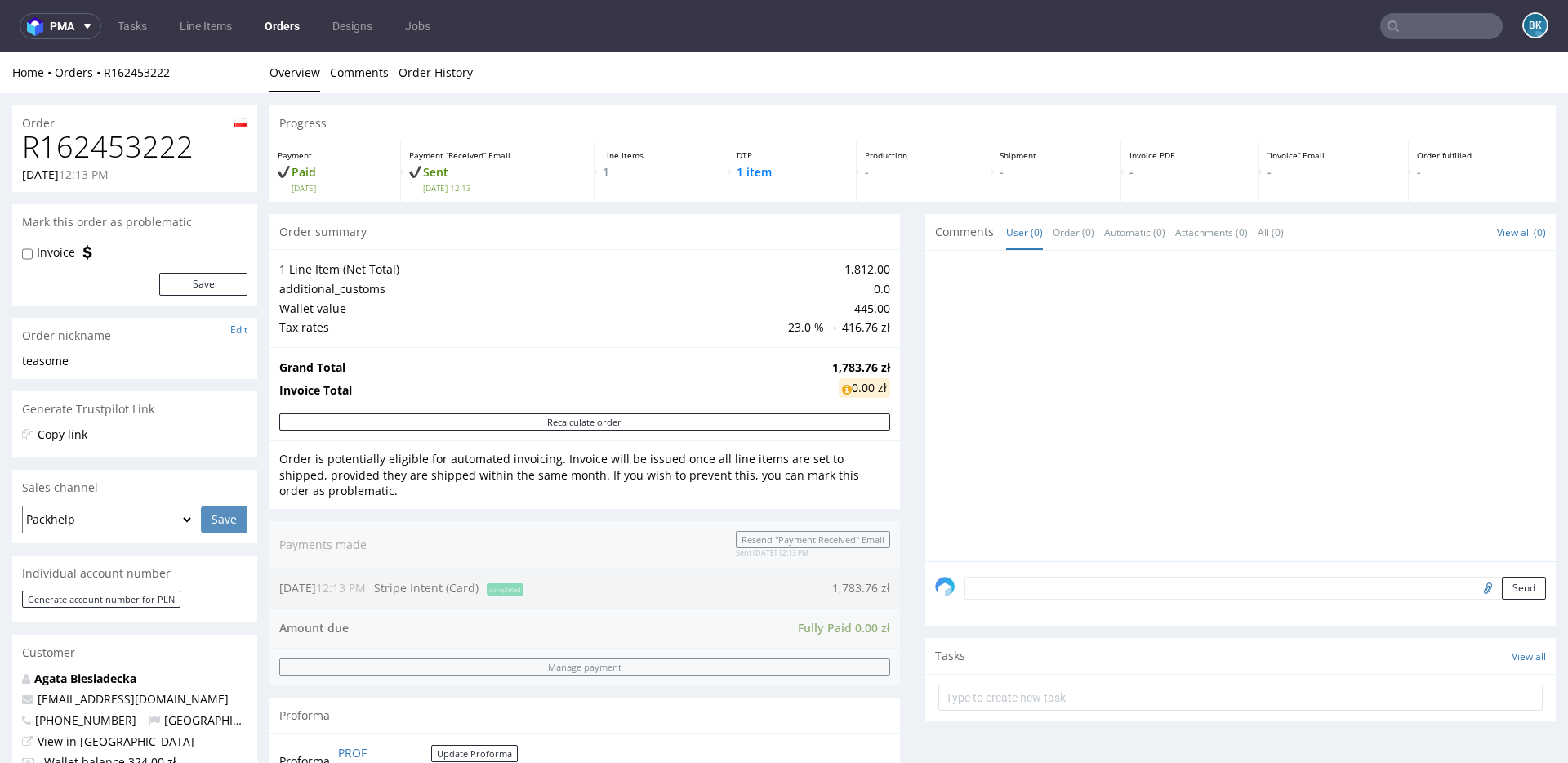
type input "sklep@teasome.pl"
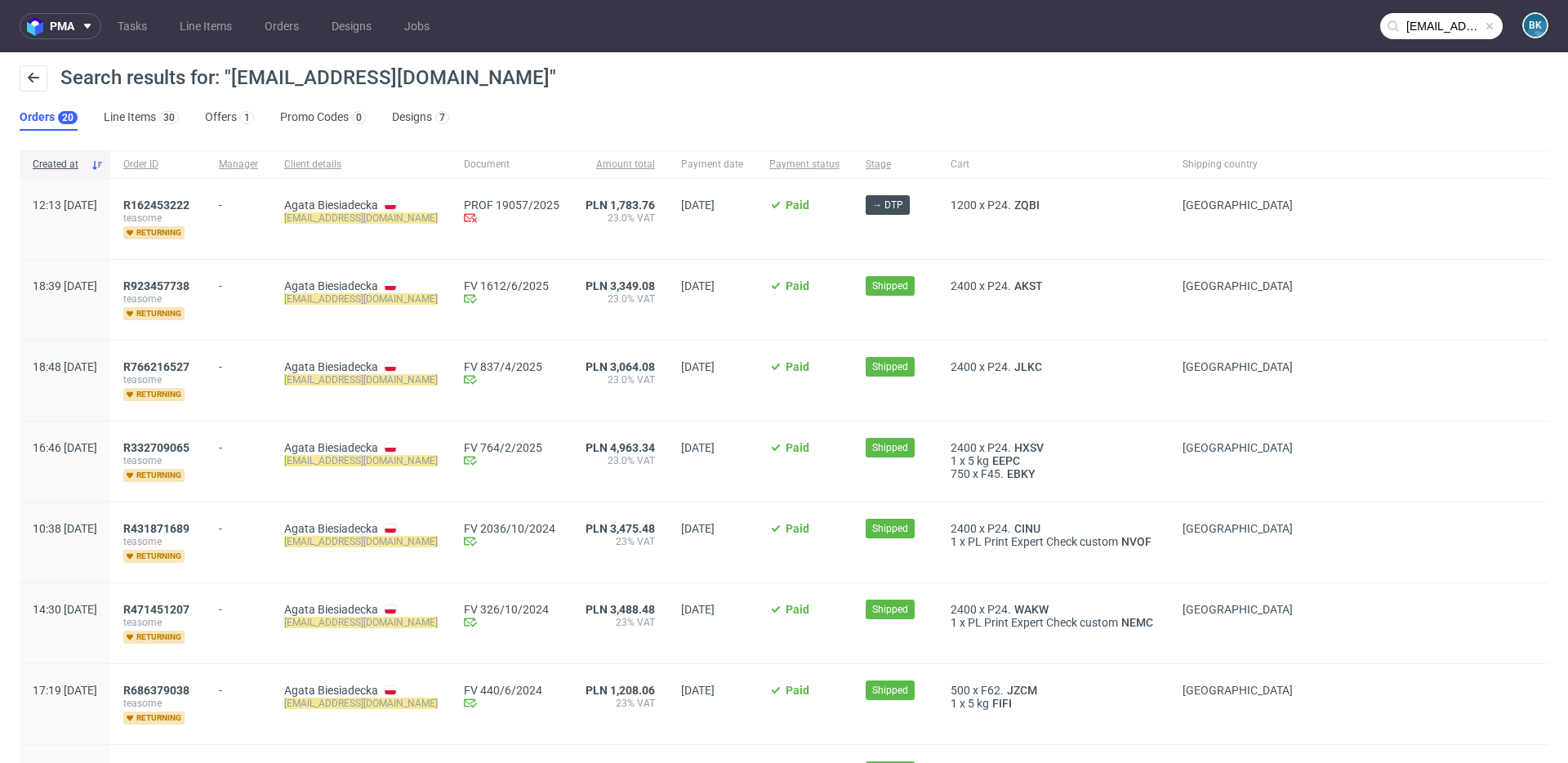
click at [1176, 24] on span at bounding box center [1489, 26] width 13 height 13
click at [1176, 31] on input "text" at bounding box center [1441, 26] width 122 height 26
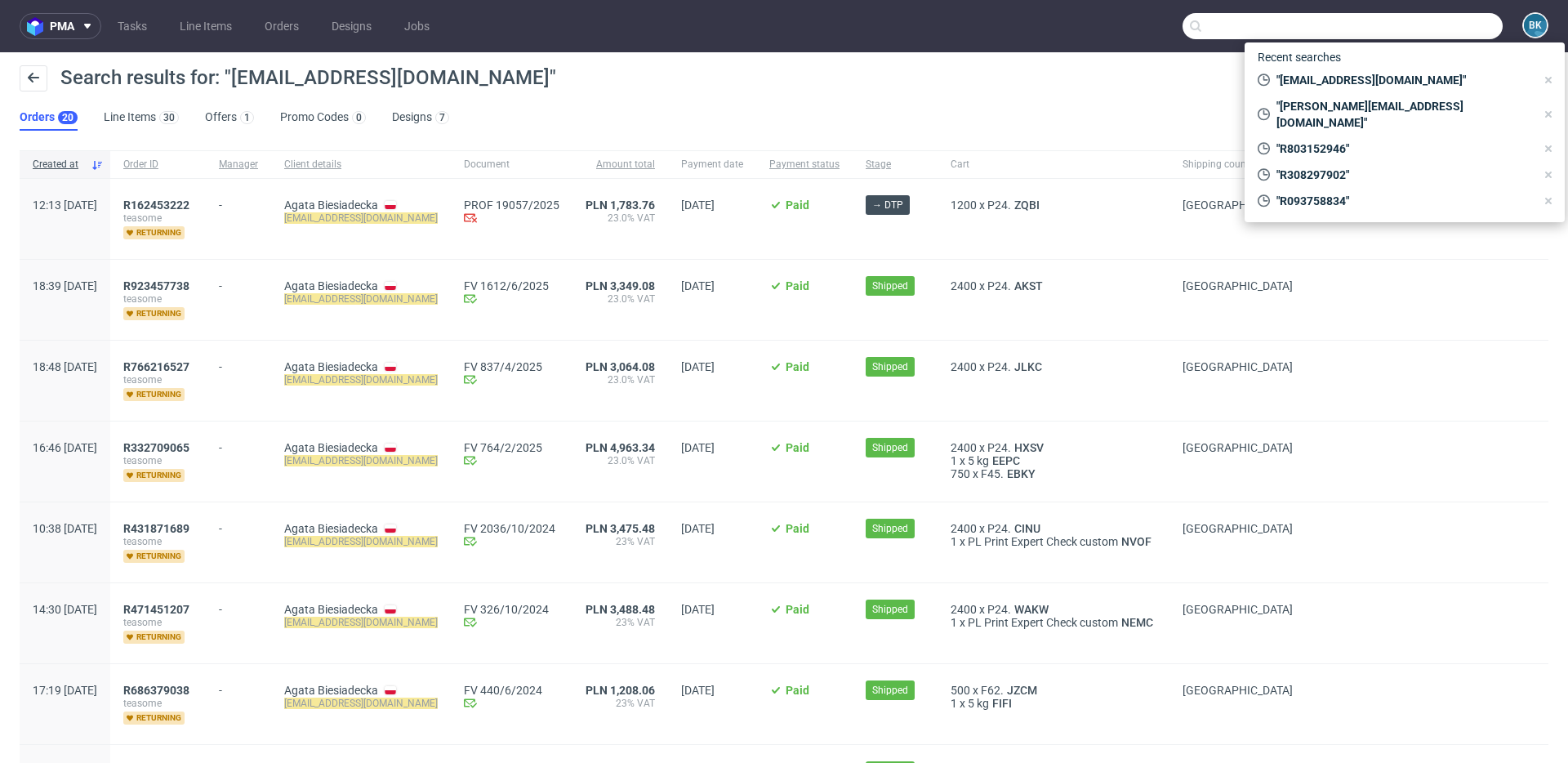
paste input "R308297902"
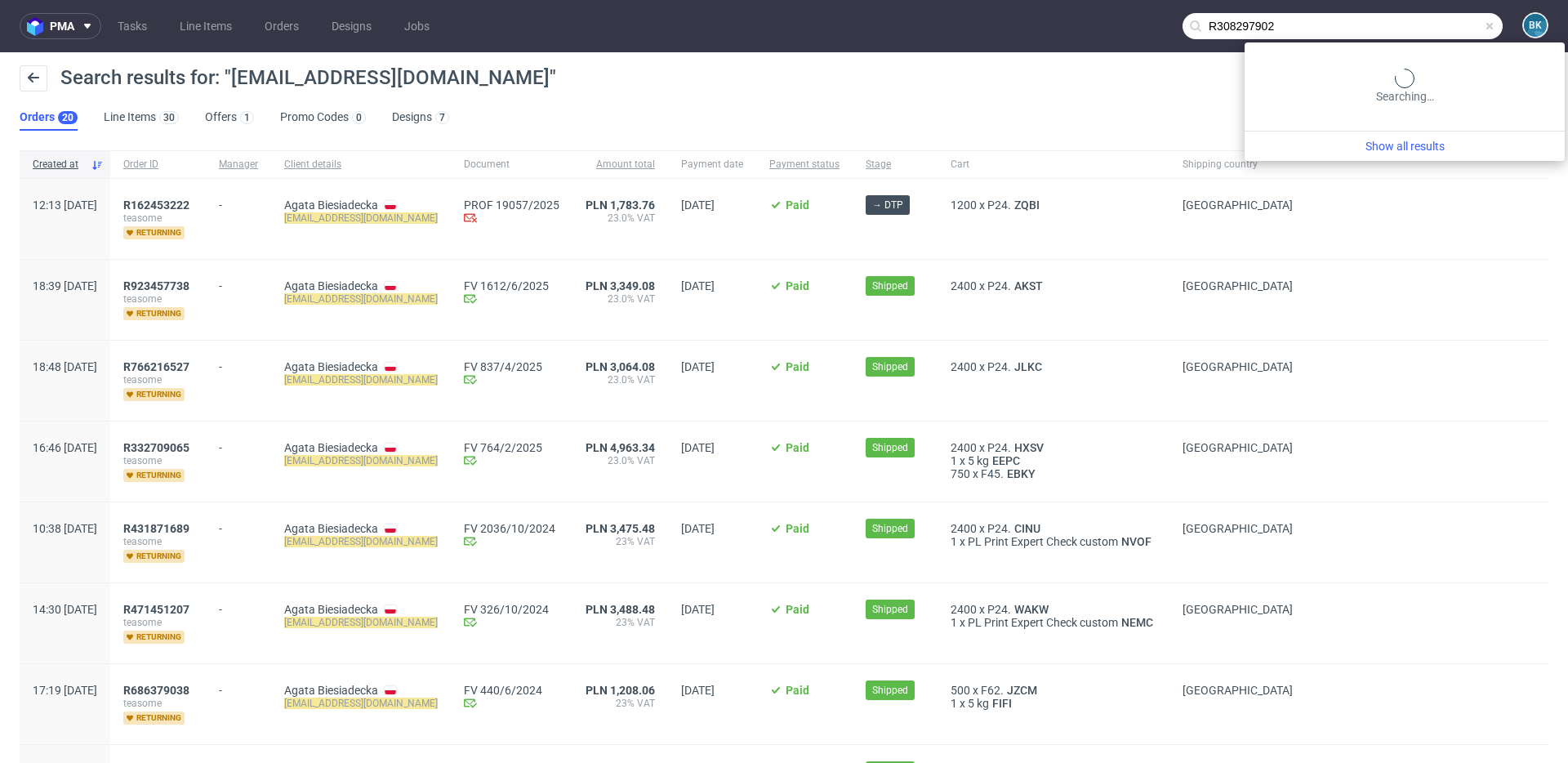
type input "R308297902"
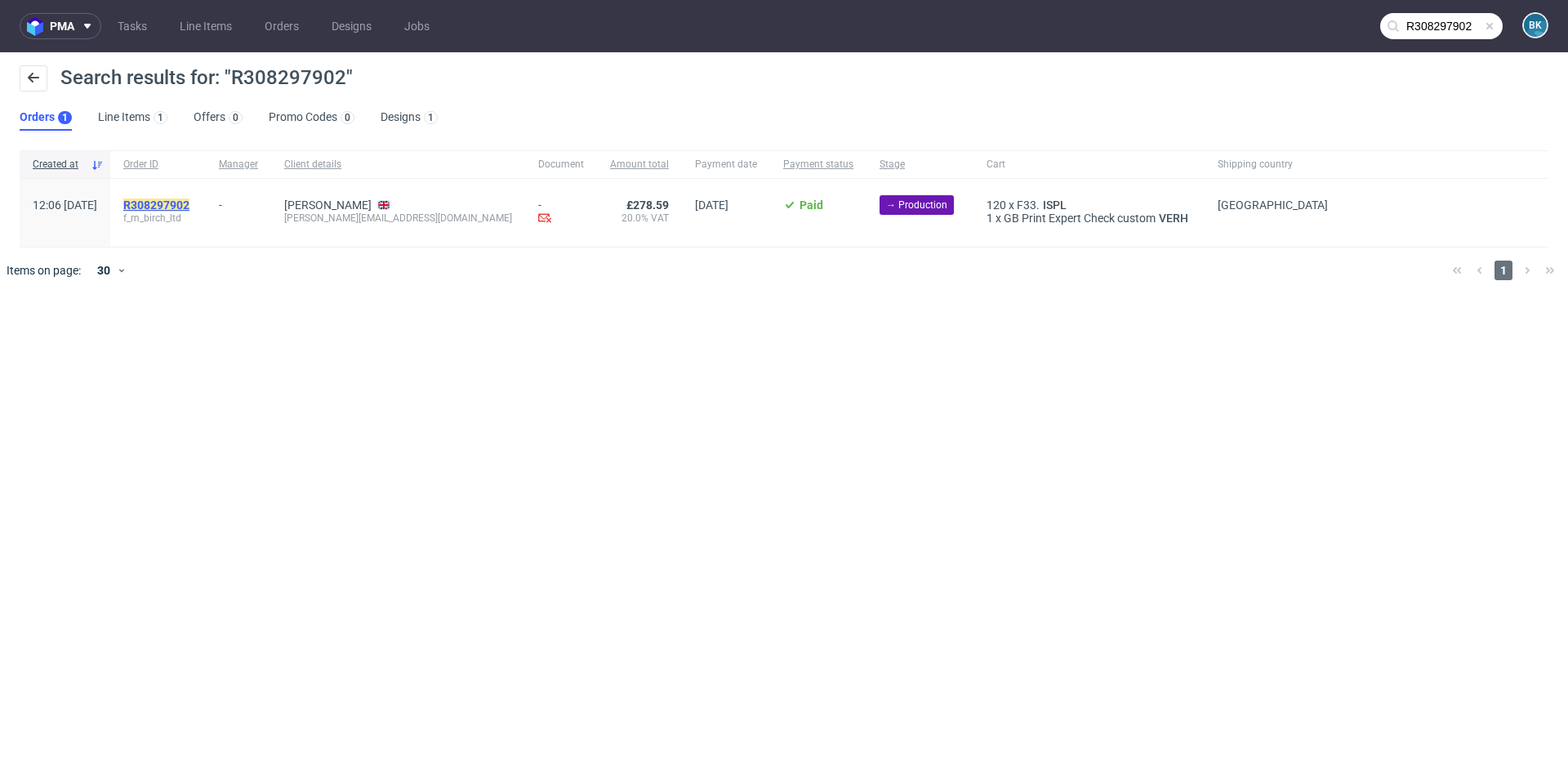
click at [189, 206] on mark "R308297902" at bounding box center [156, 205] width 66 height 13
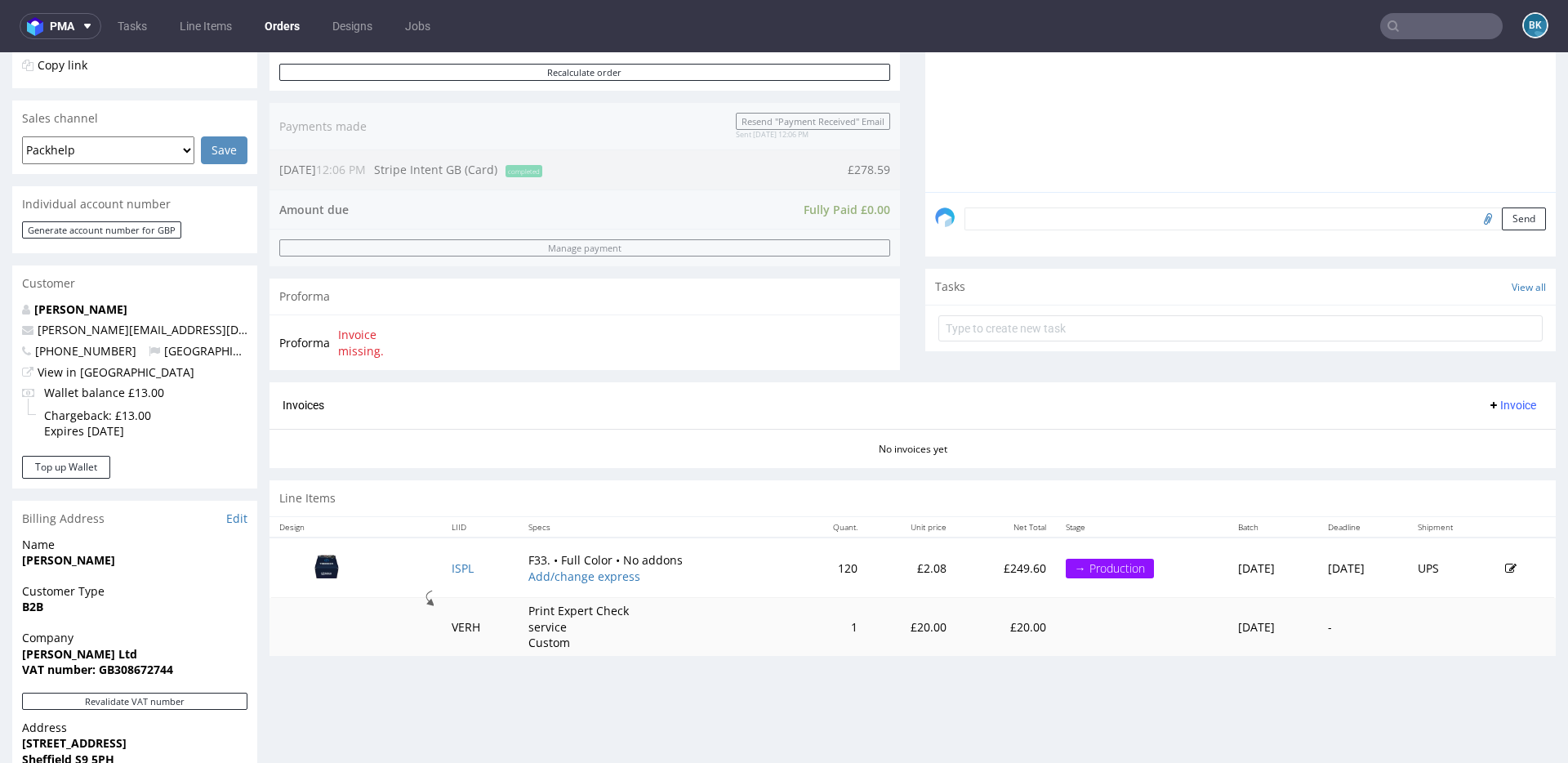
scroll to position [664, 0]
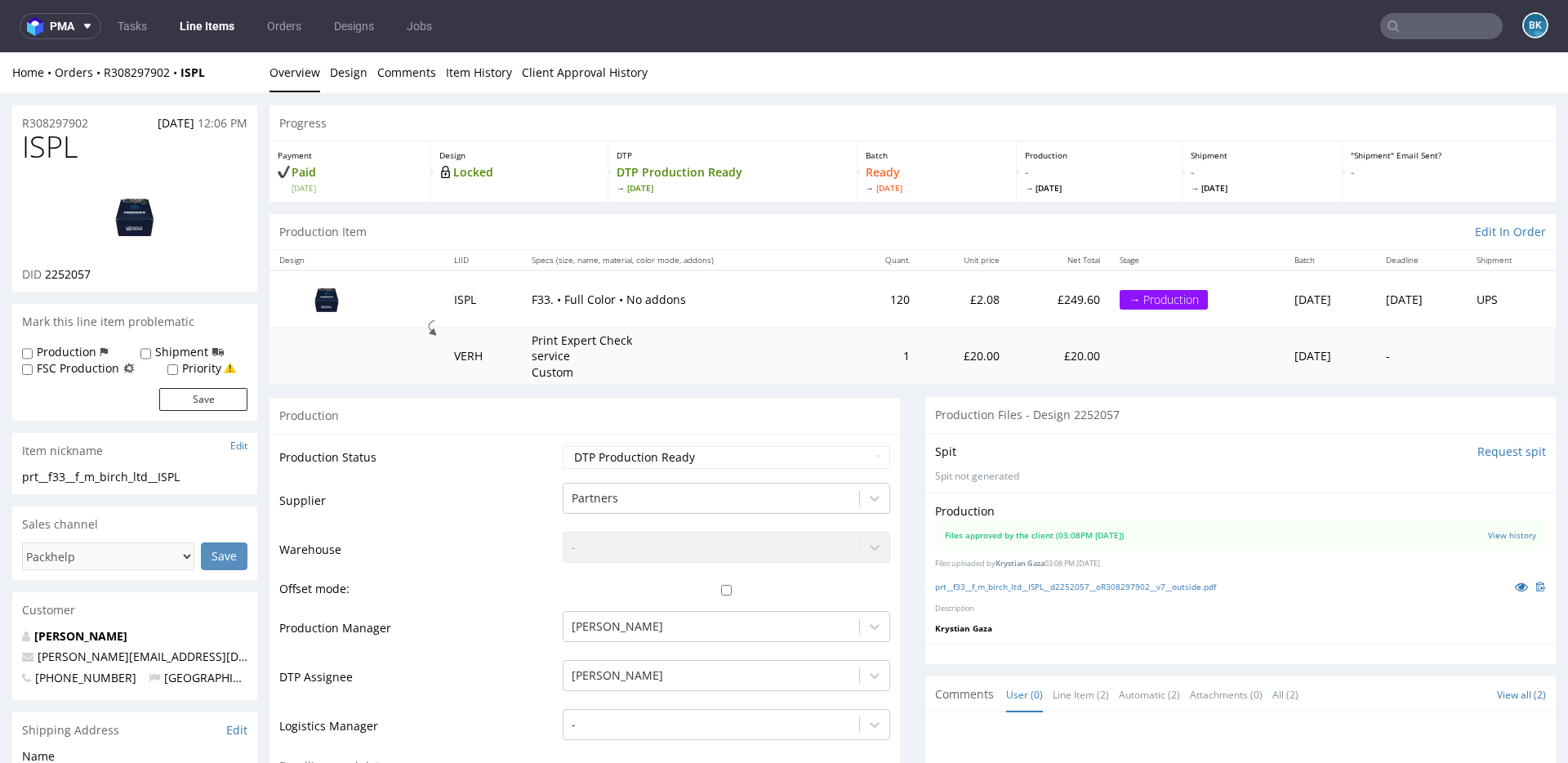
click at [1176, 24] on input "text" at bounding box center [1441, 26] width 122 height 26
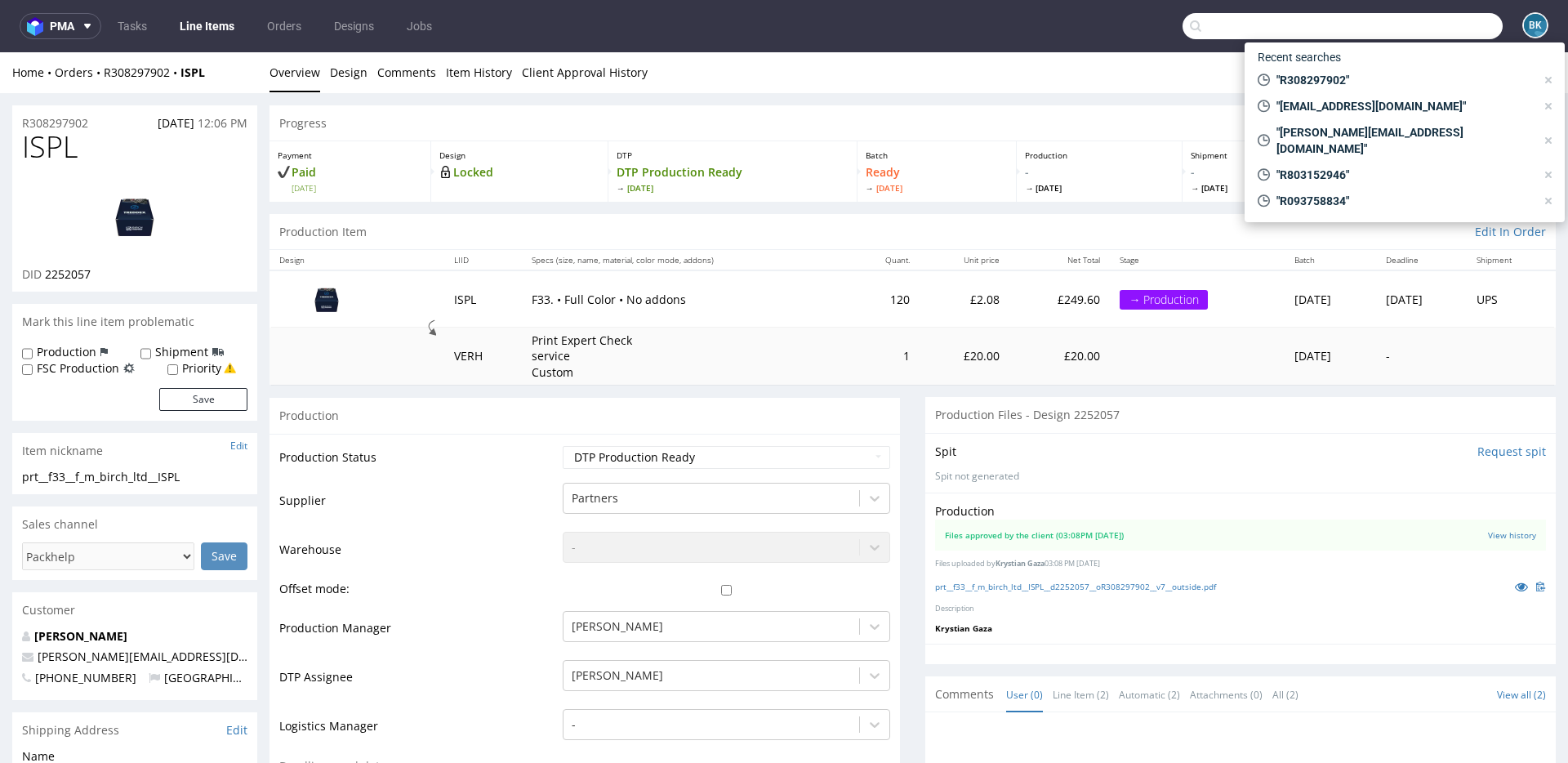
paste input "R803152946"
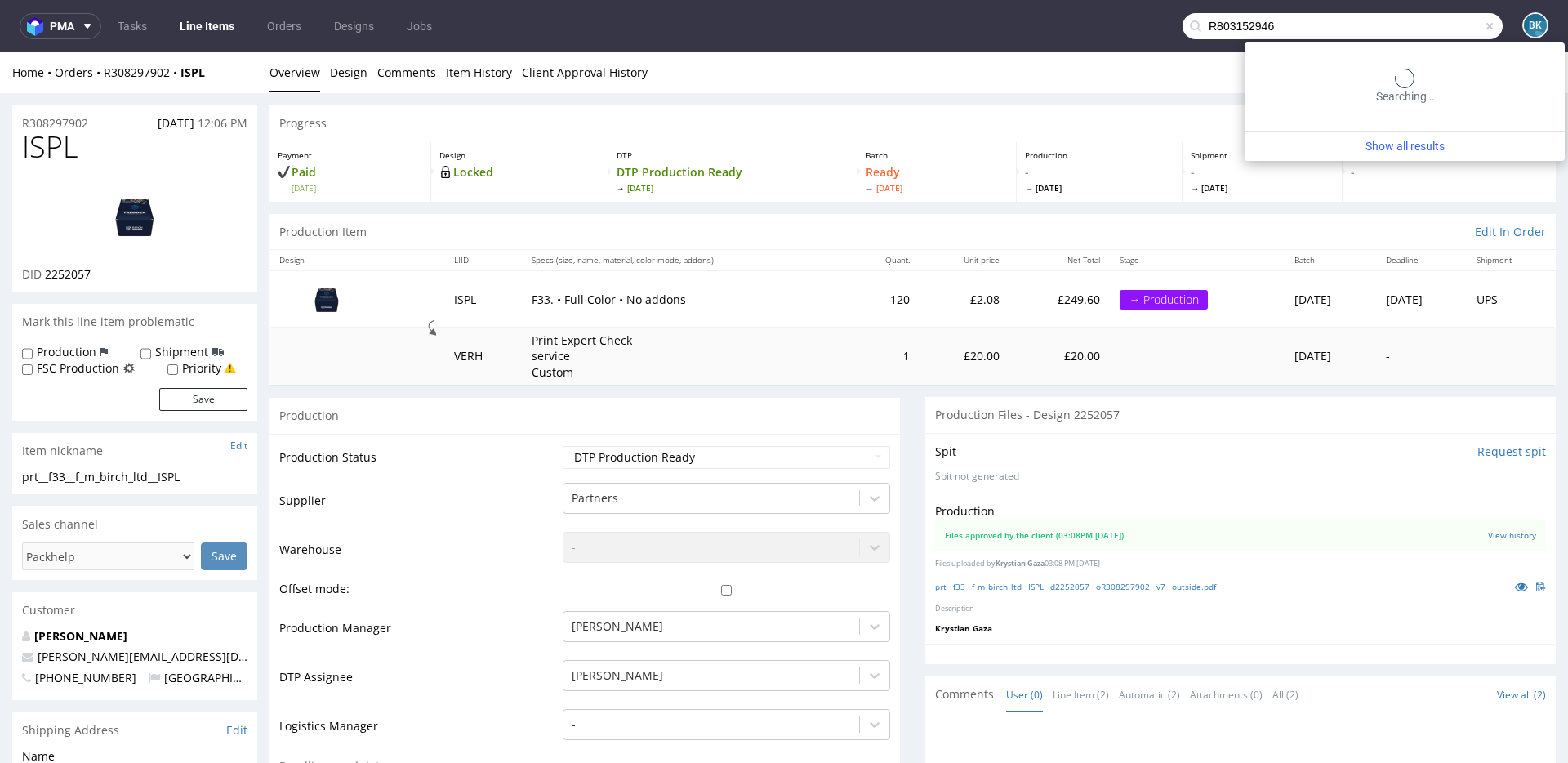
type input "R803152946"
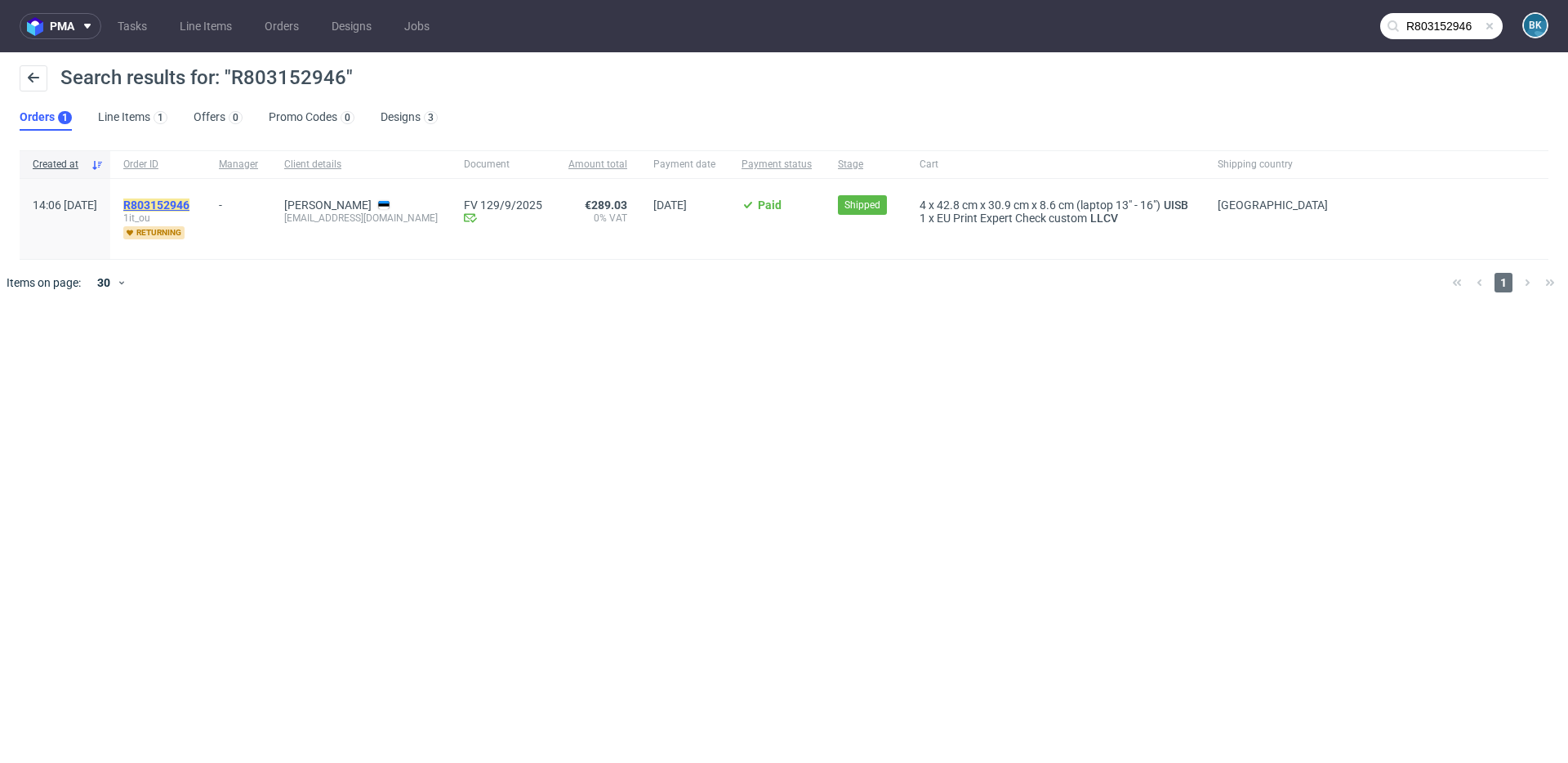
click at [189, 204] on mark "R803152946" at bounding box center [156, 205] width 66 height 13
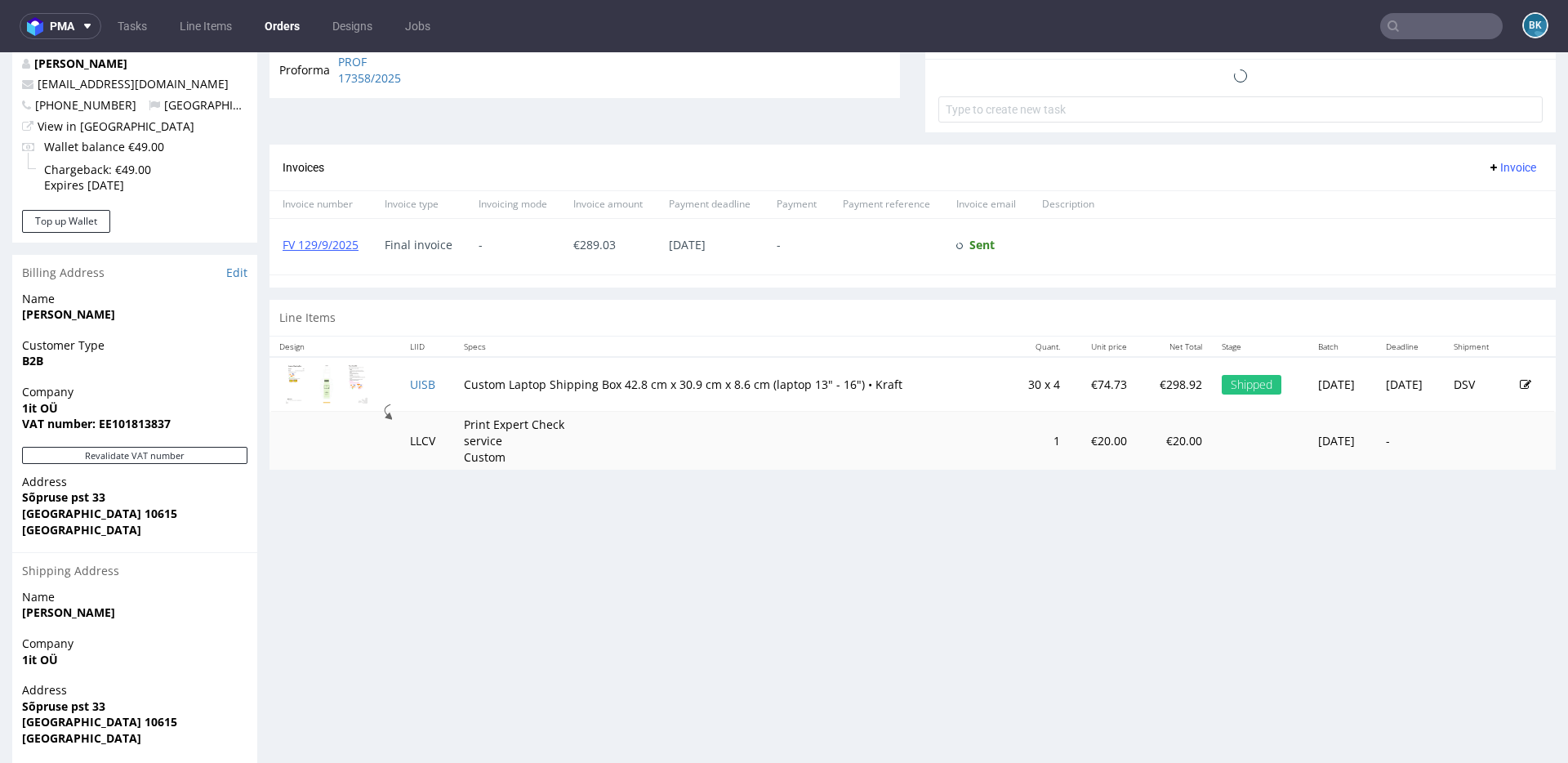
scroll to position [664, 0]
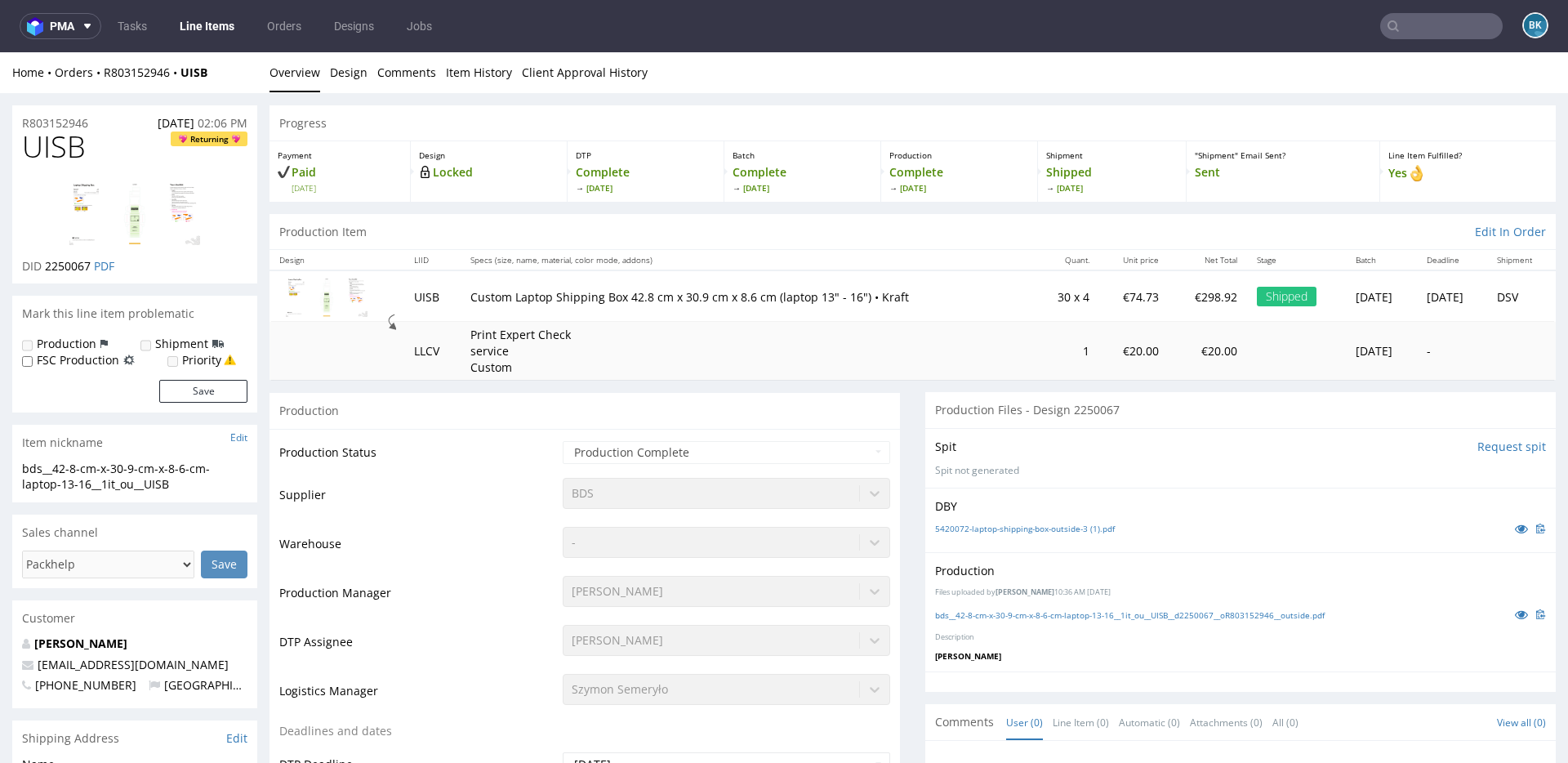
click at [169, 207] on img at bounding box center [135, 212] width 131 height 65
click at [1047, 527] on link "5420072-laptop-shipping-box-outside-3 (1).pdf" at bounding box center [1024, 528] width 180 height 11
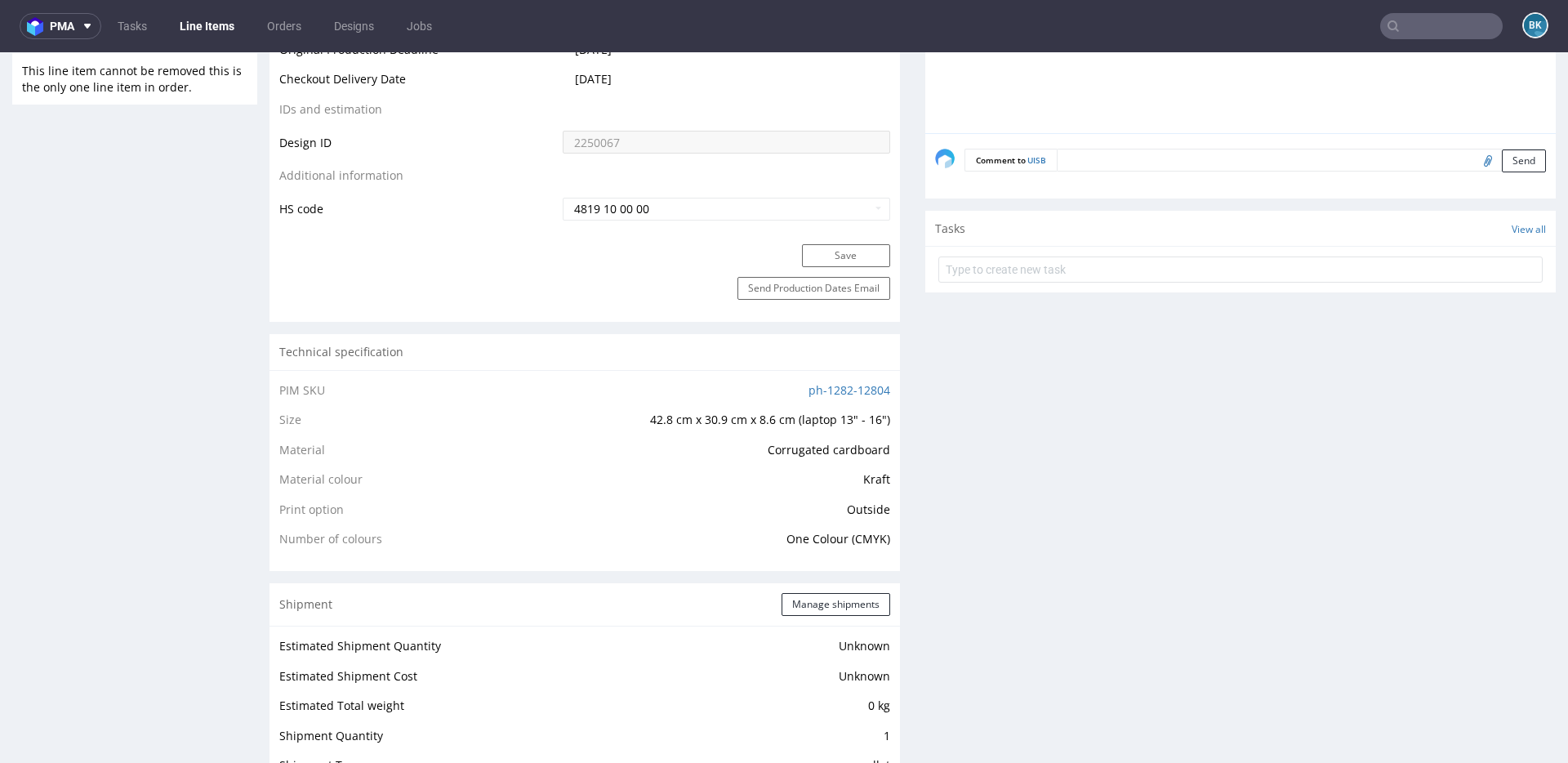
scroll to position [904, 0]
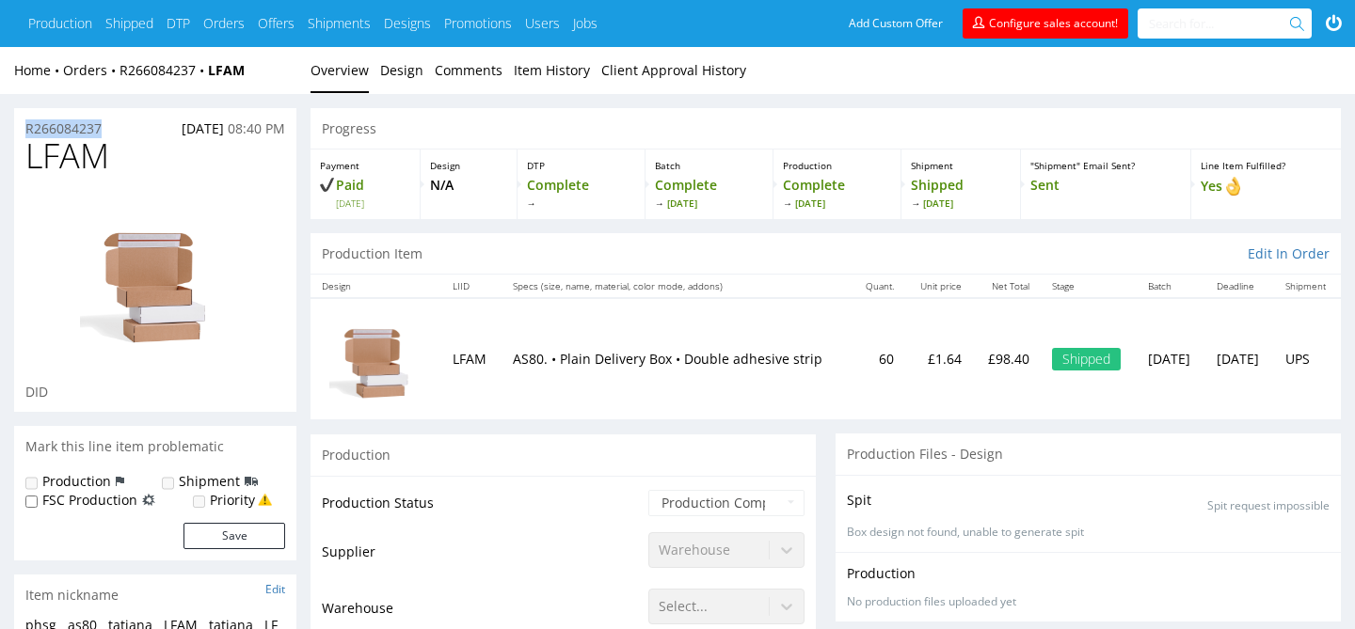
drag, startPoint x: 115, startPoint y: 124, endPoint x: 12, endPoint y: 126, distance: 102.6
copy p "R266084237"
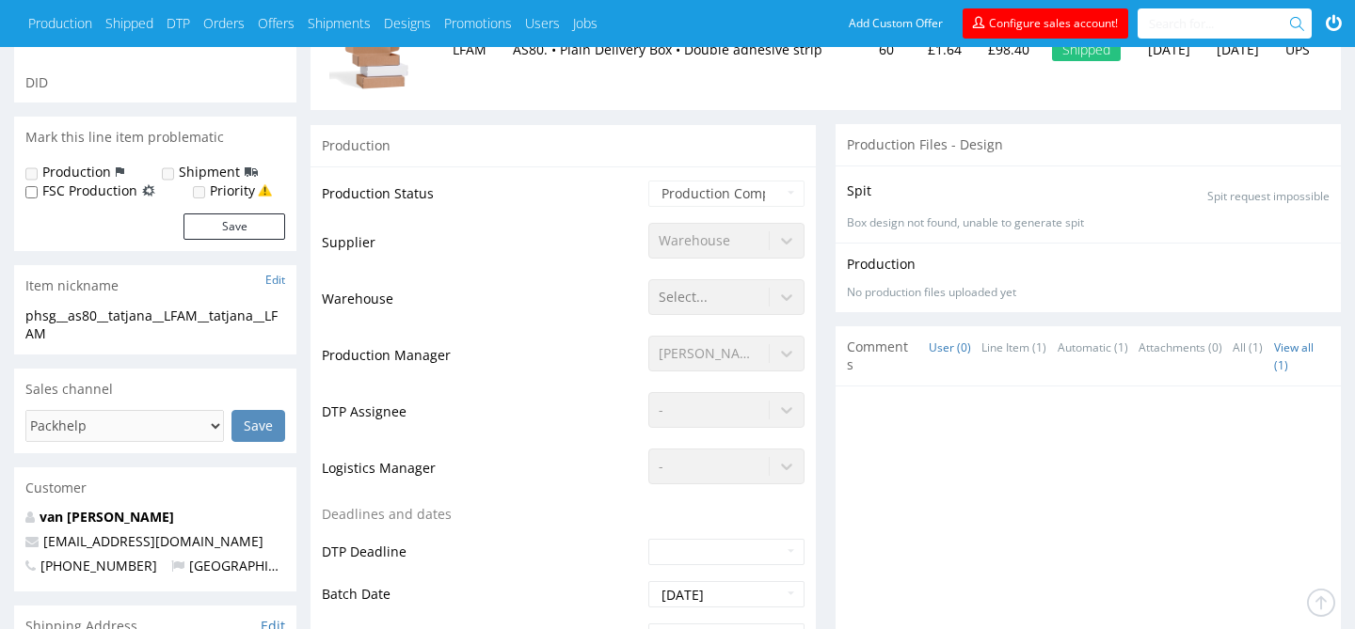
scroll to position [314, 0]
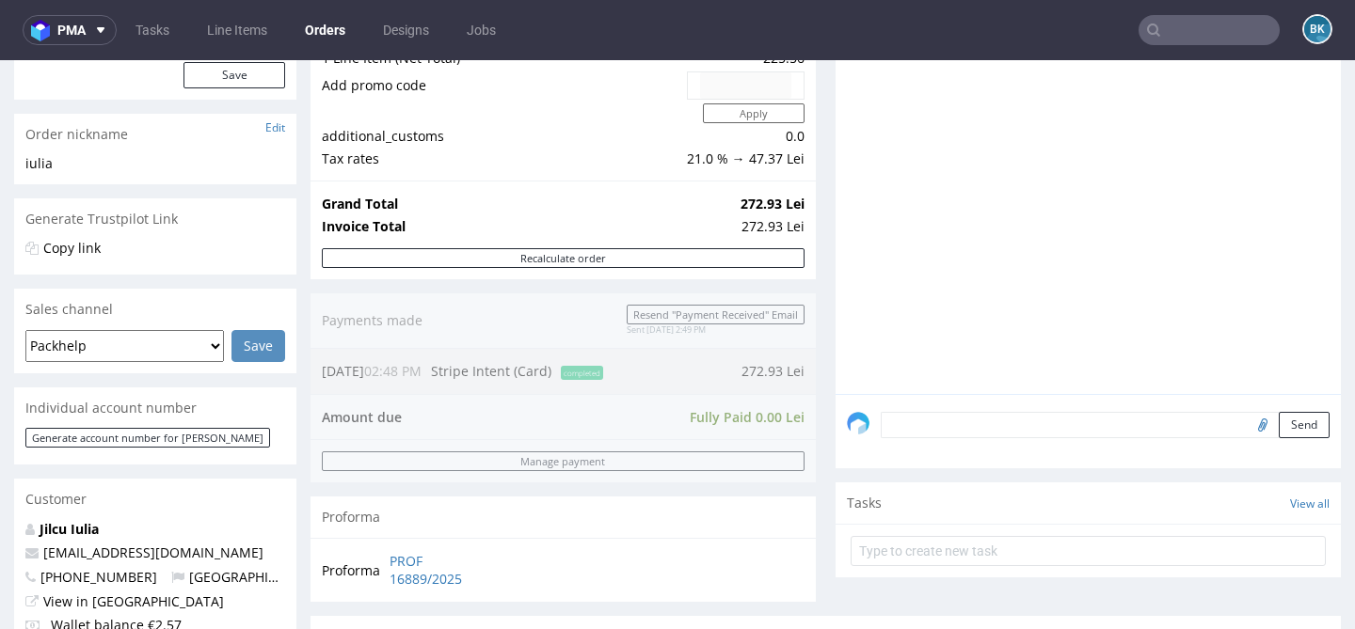
scroll to position [304, 0]
